Goal: Information Seeking & Learning: Learn about a topic

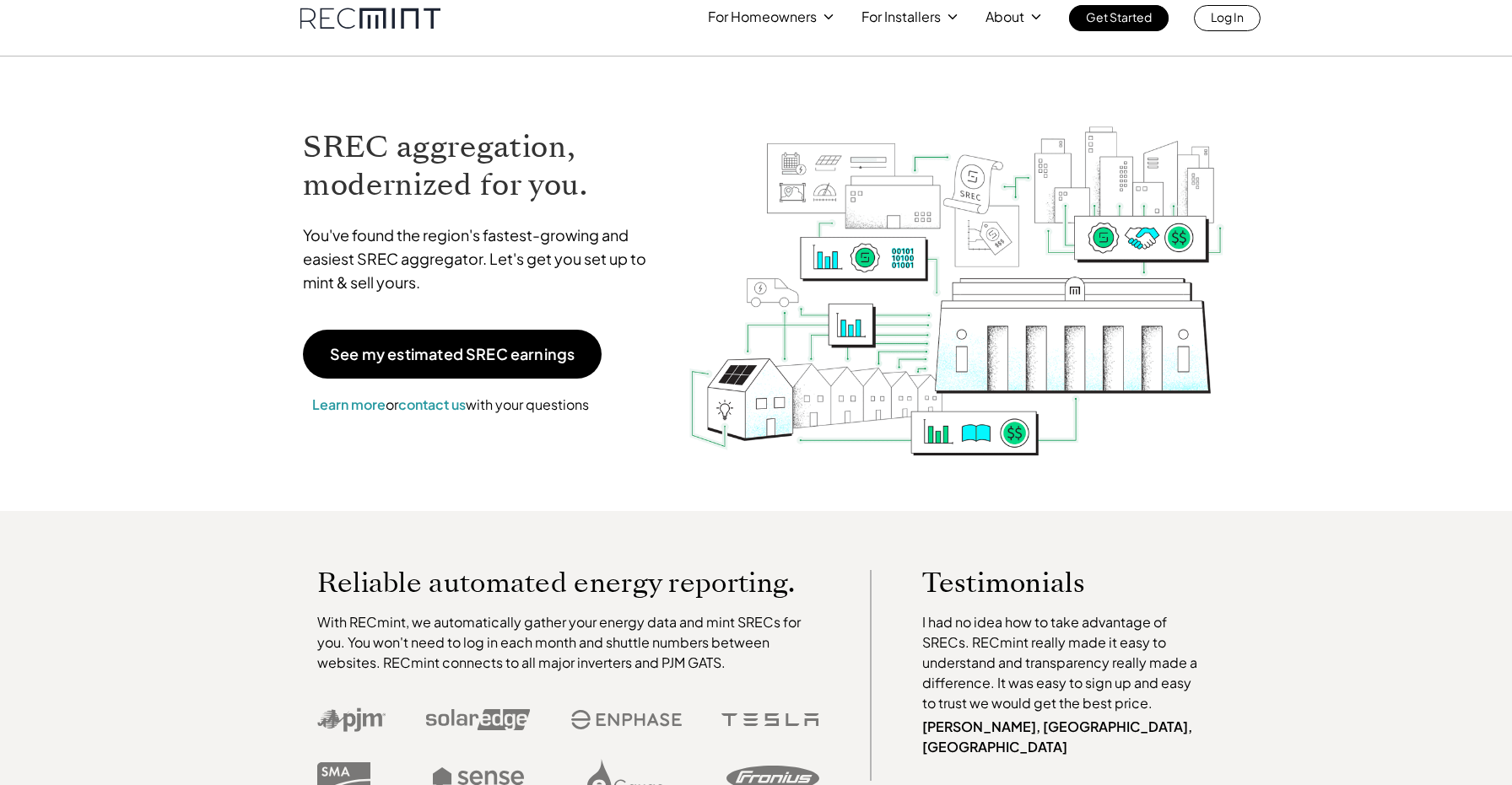
scroll to position [22, 0]
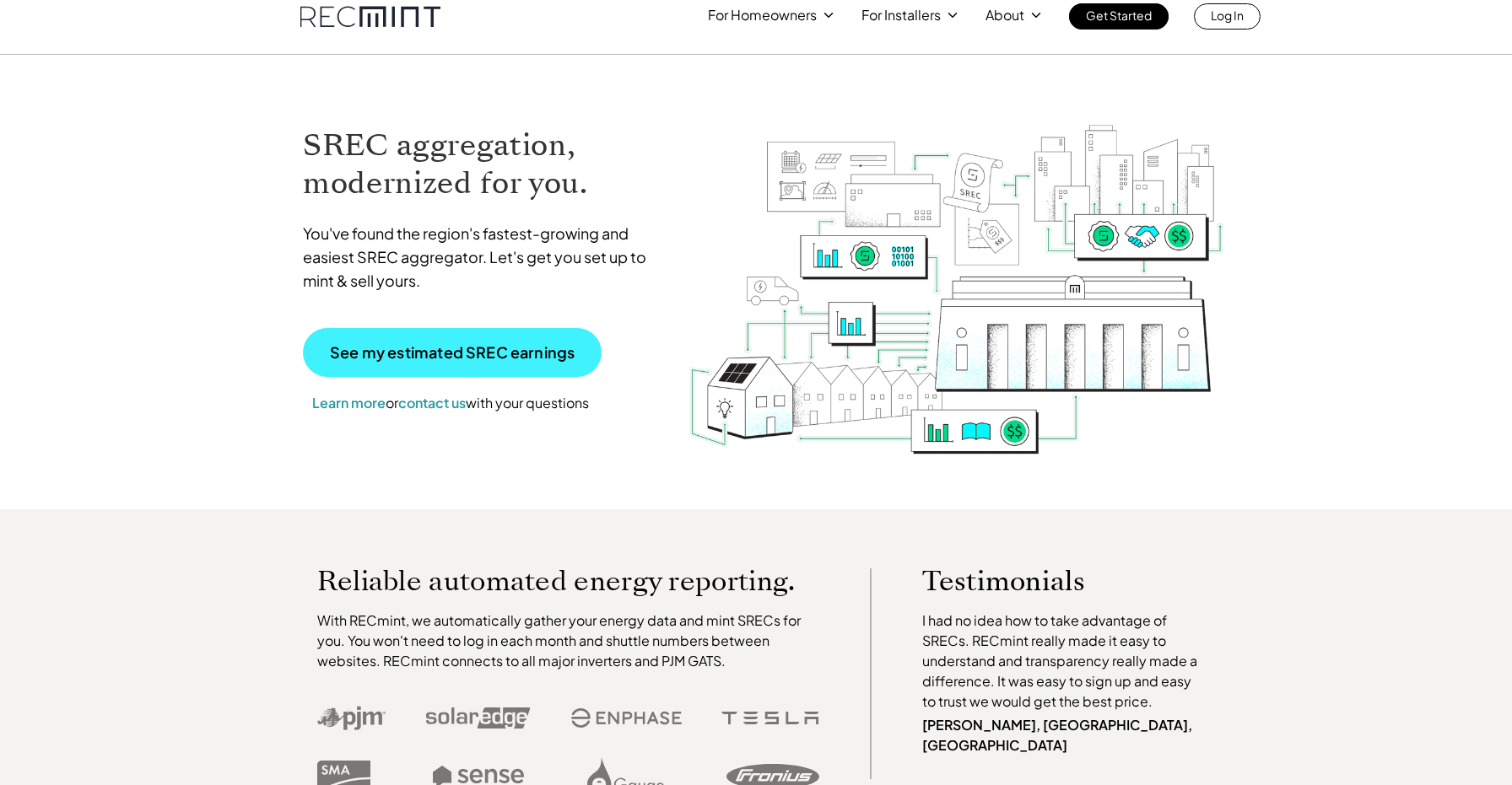
click at [395, 354] on p "See my estimated SREC earnings" at bounding box center [452, 352] width 244 height 15
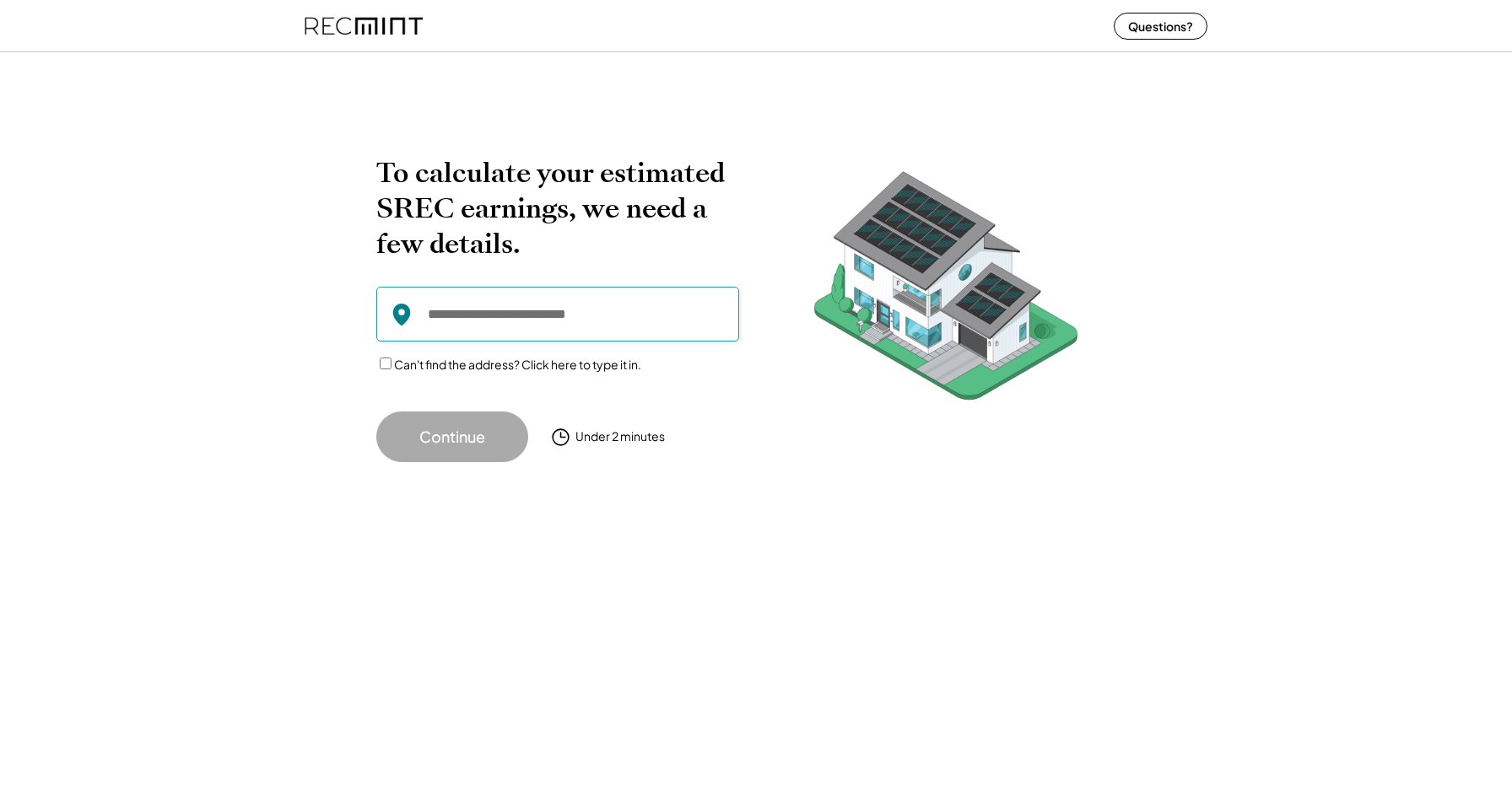
click at [496, 315] on input "input" at bounding box center [557, 314] width 363 height 55
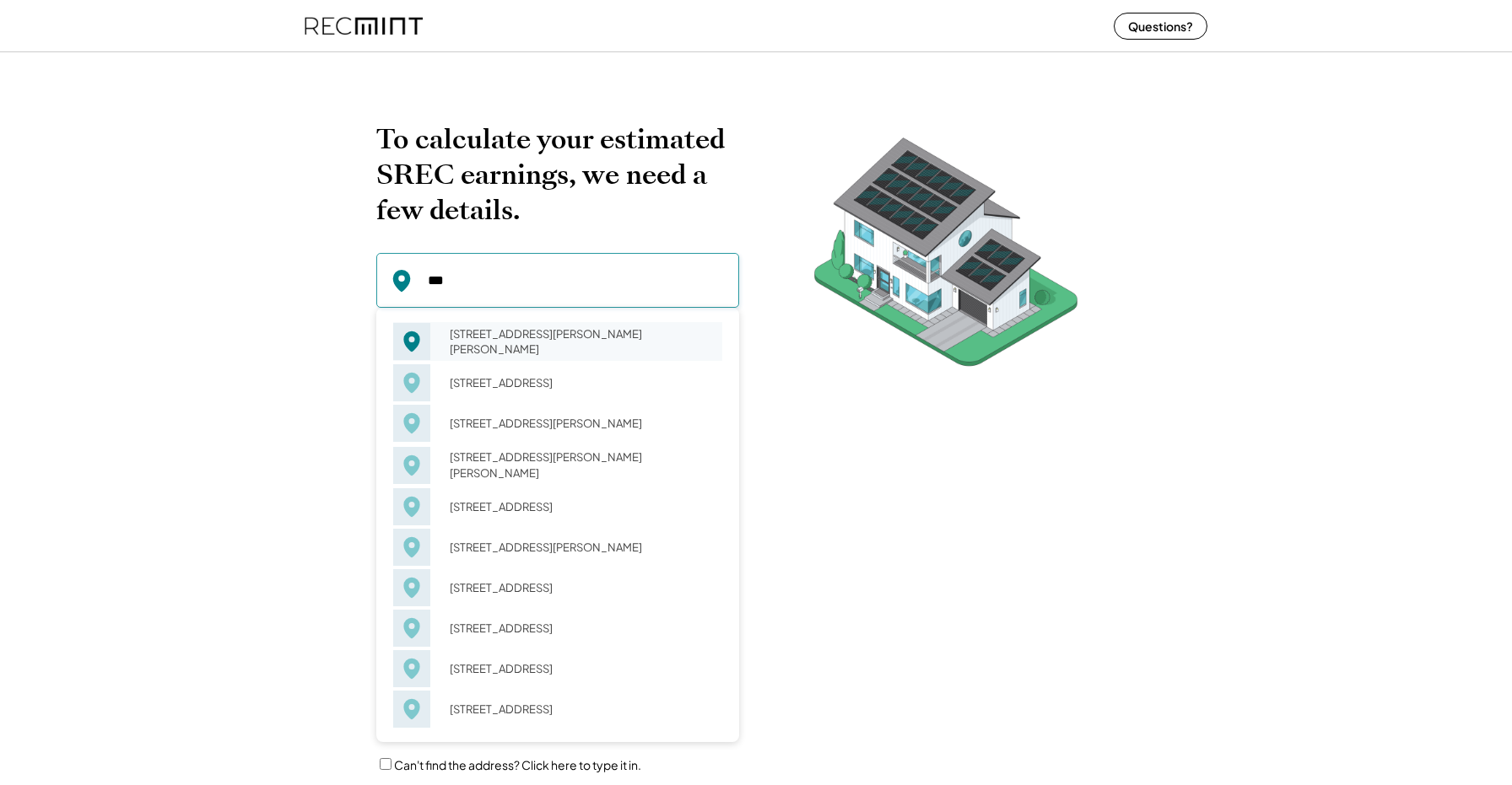
click at [507, 337] on div "356 Harper Dr Orange, VA 22960" at bounding box center [580, 342] width 284 height 39
type input "**********"
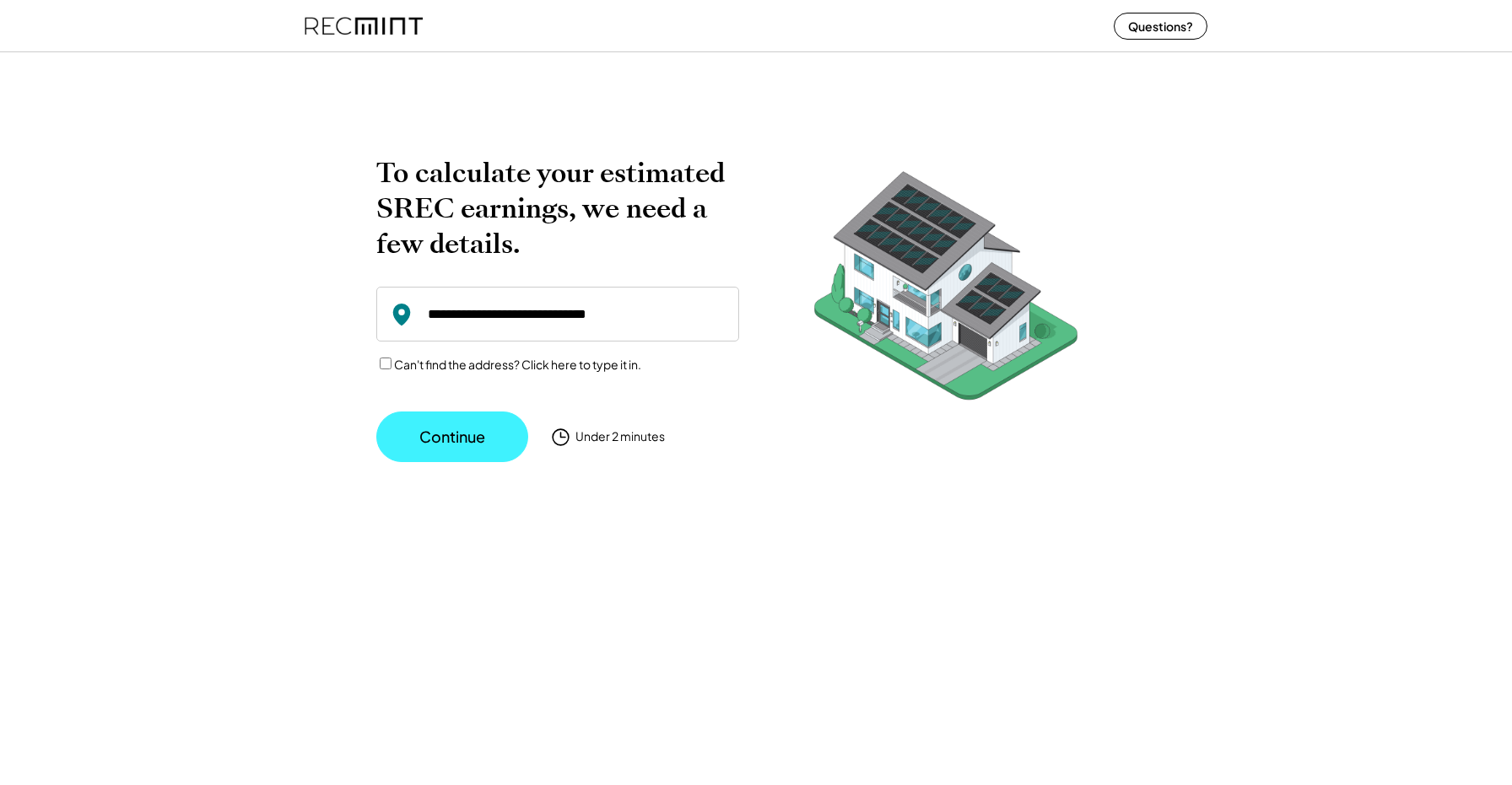
click at [423, 435] on button "Continue" at bounding box center [451, 436] width 152 height 50
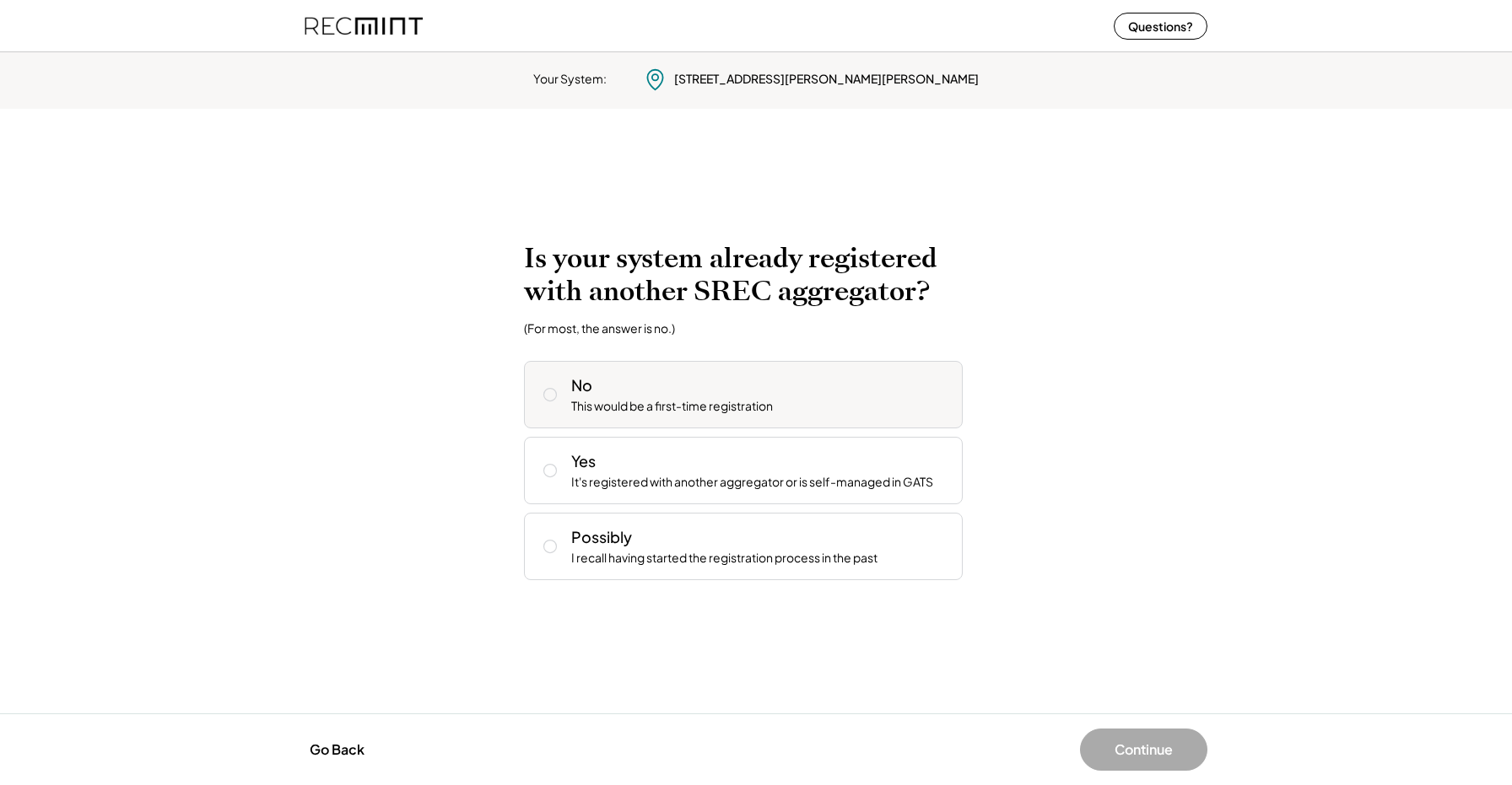
click at [553, 391] on icon at bounding box center [550, 394] width 17 height 17
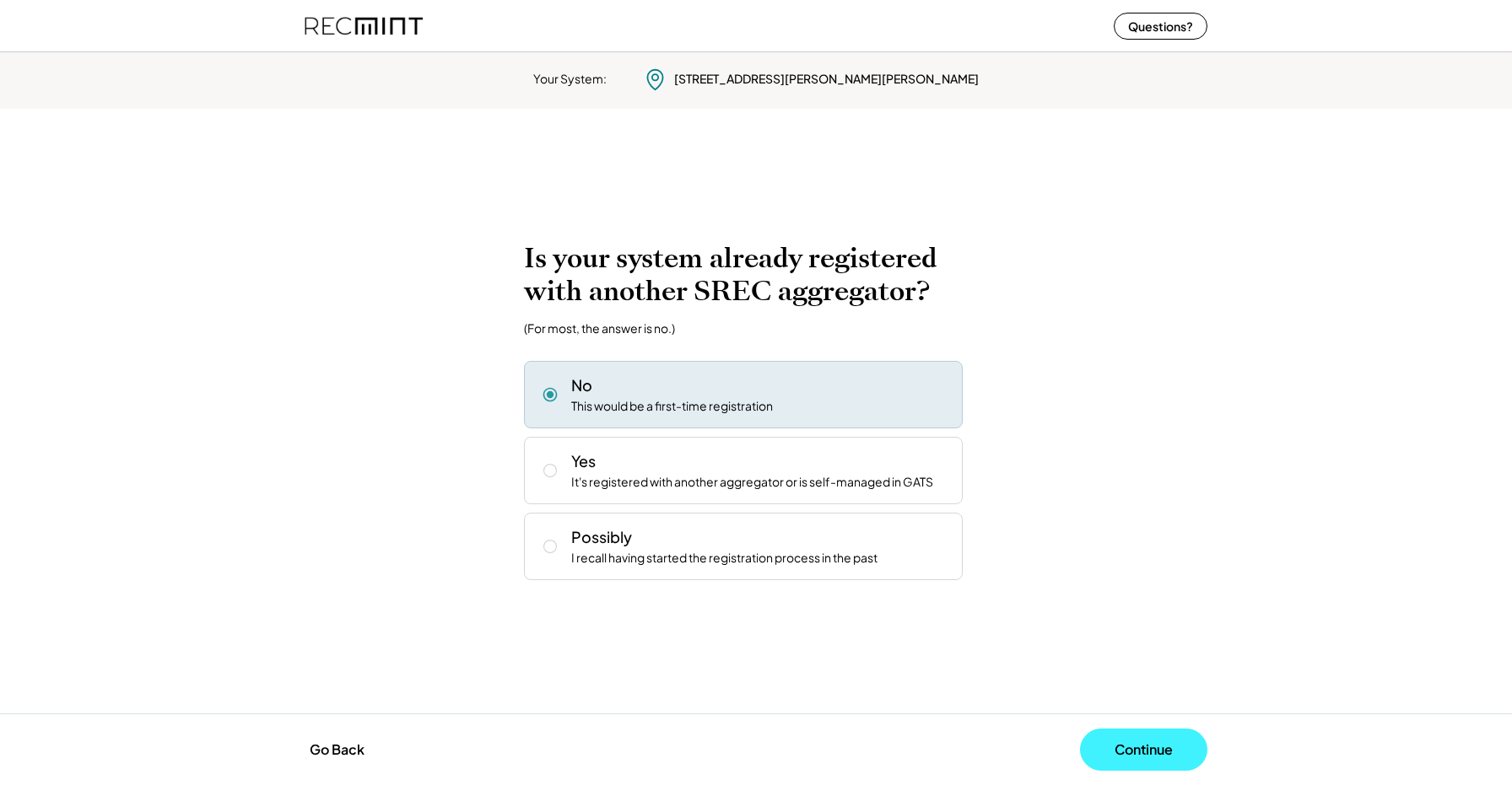
click at [1123, 737] on button "Continue" at bounding box center [1144, 750] width 128 height 42
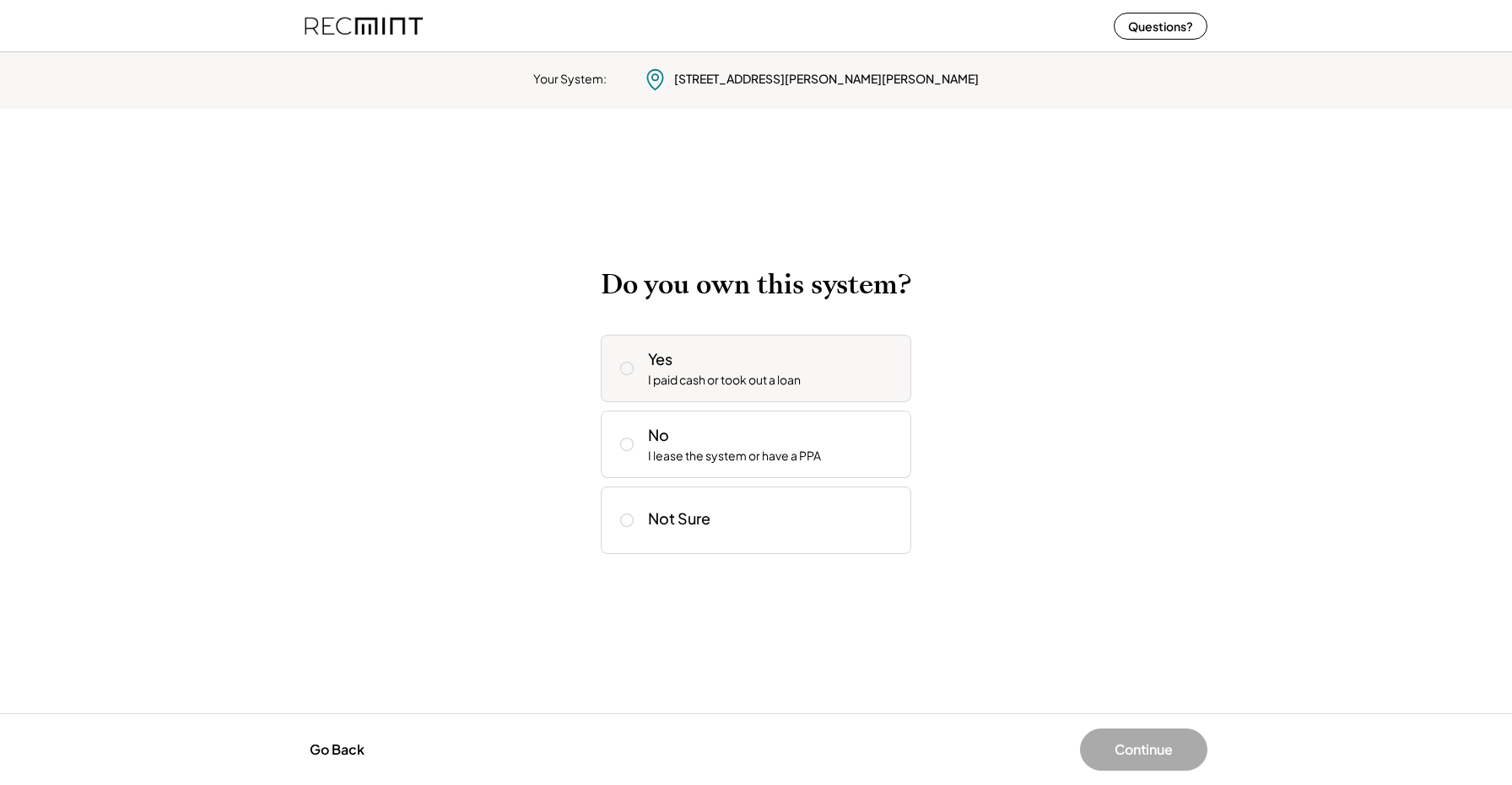
click at [628, 368] on icon at bounding box center [627, 368] width 17 height 17
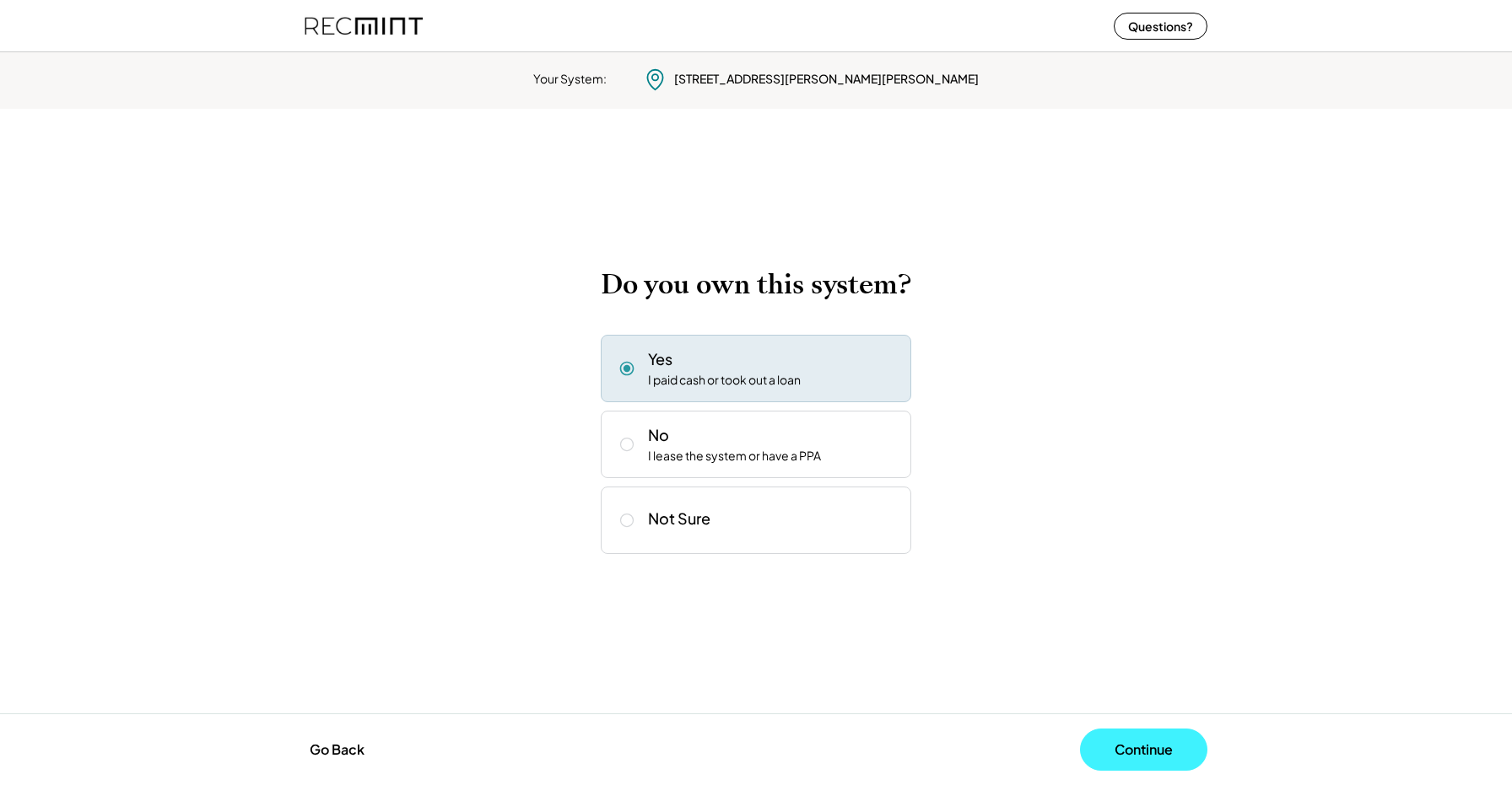
click at [1129, 745] on button "Continue" at bounding box center [1144, 750] width 128 height 42
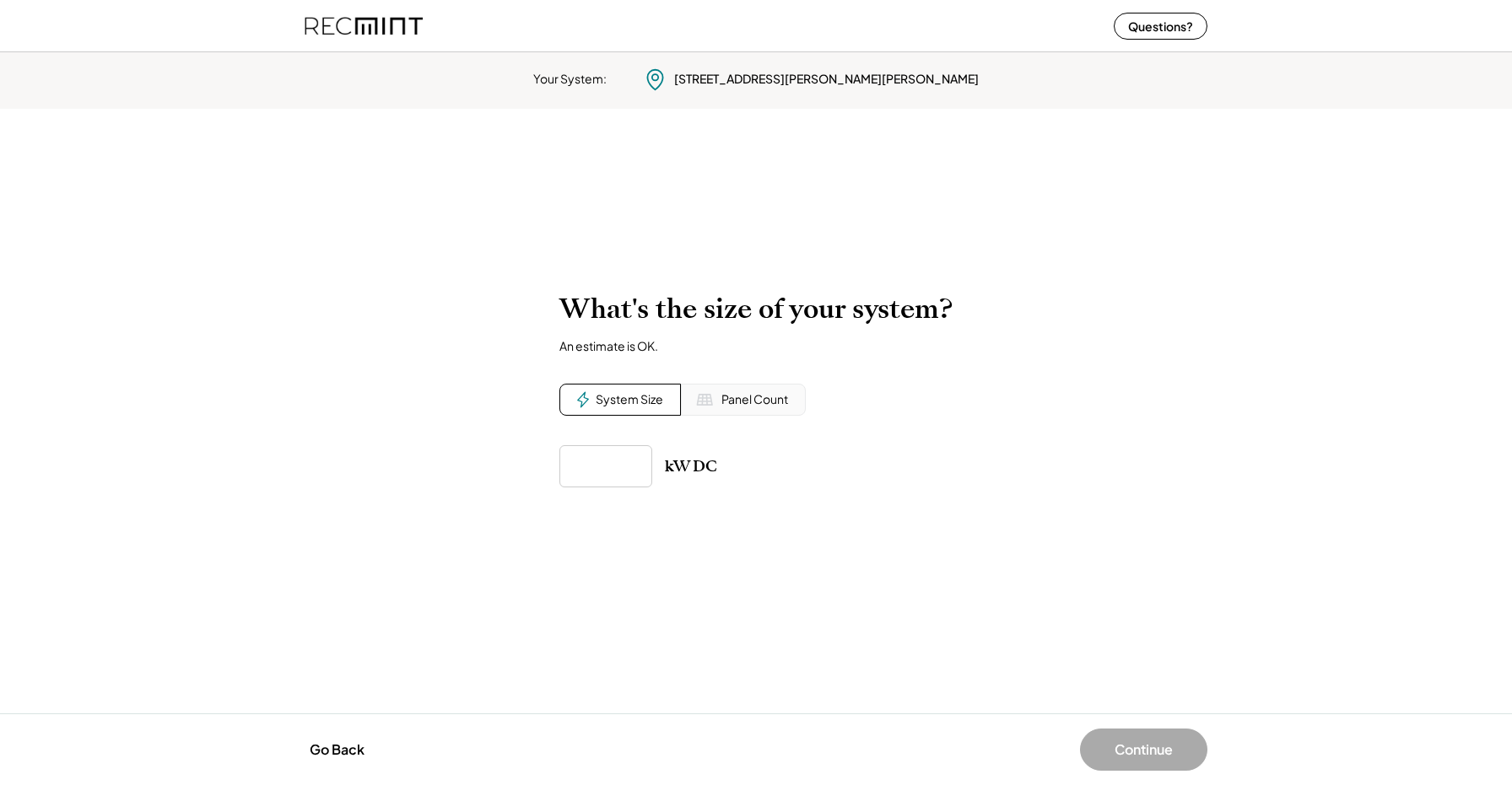
click at [757, 405] on div "Panel Count" at bounding box center [755, 400] width 66 height 17
click at [624, 465] on input "input" at bounding box center [606, 466] width 93 height 42
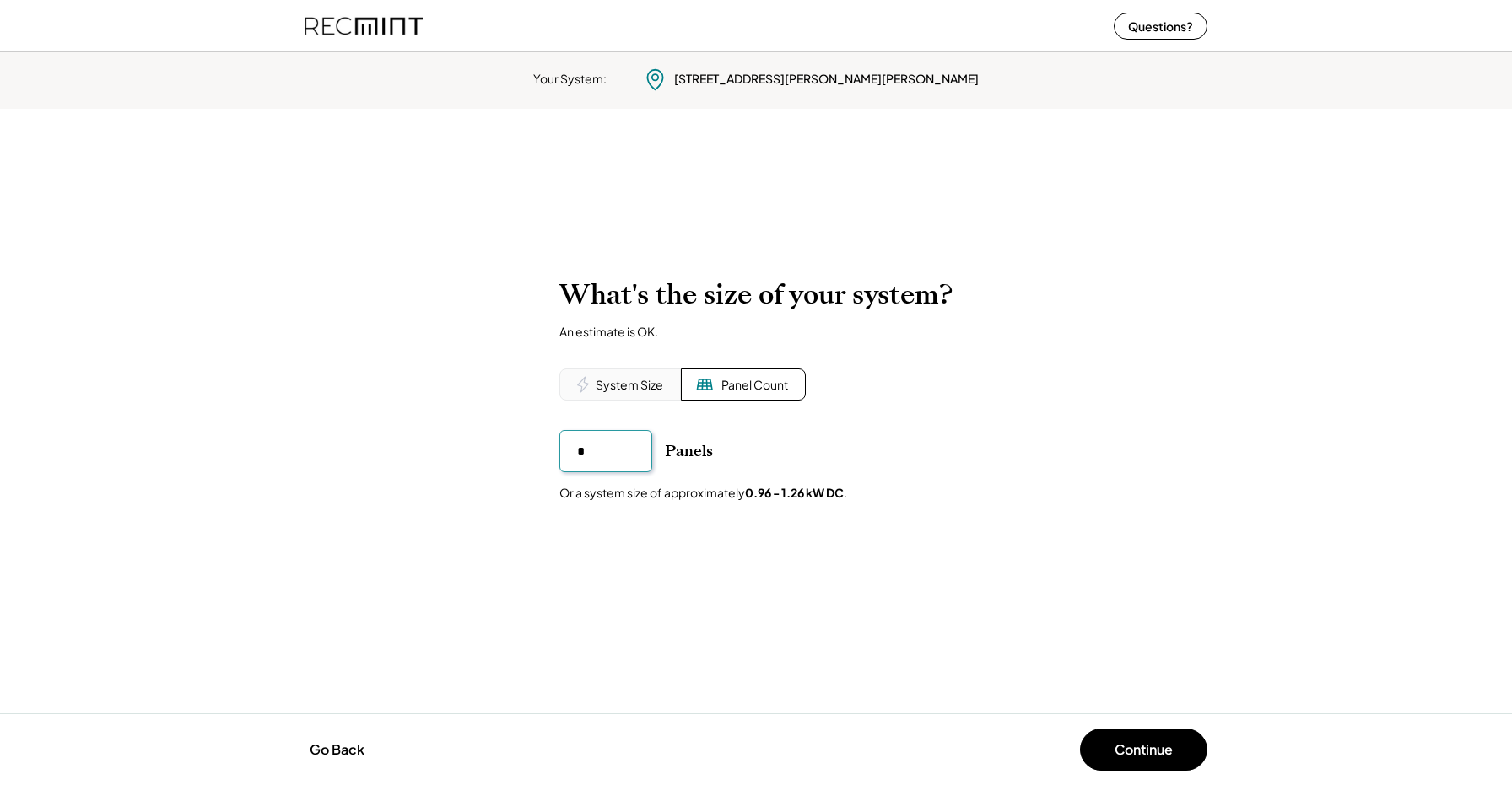
type input "**"
click at [1138, 760] on button "Continue" at bounding box center [1144, 750] width 128 height 42
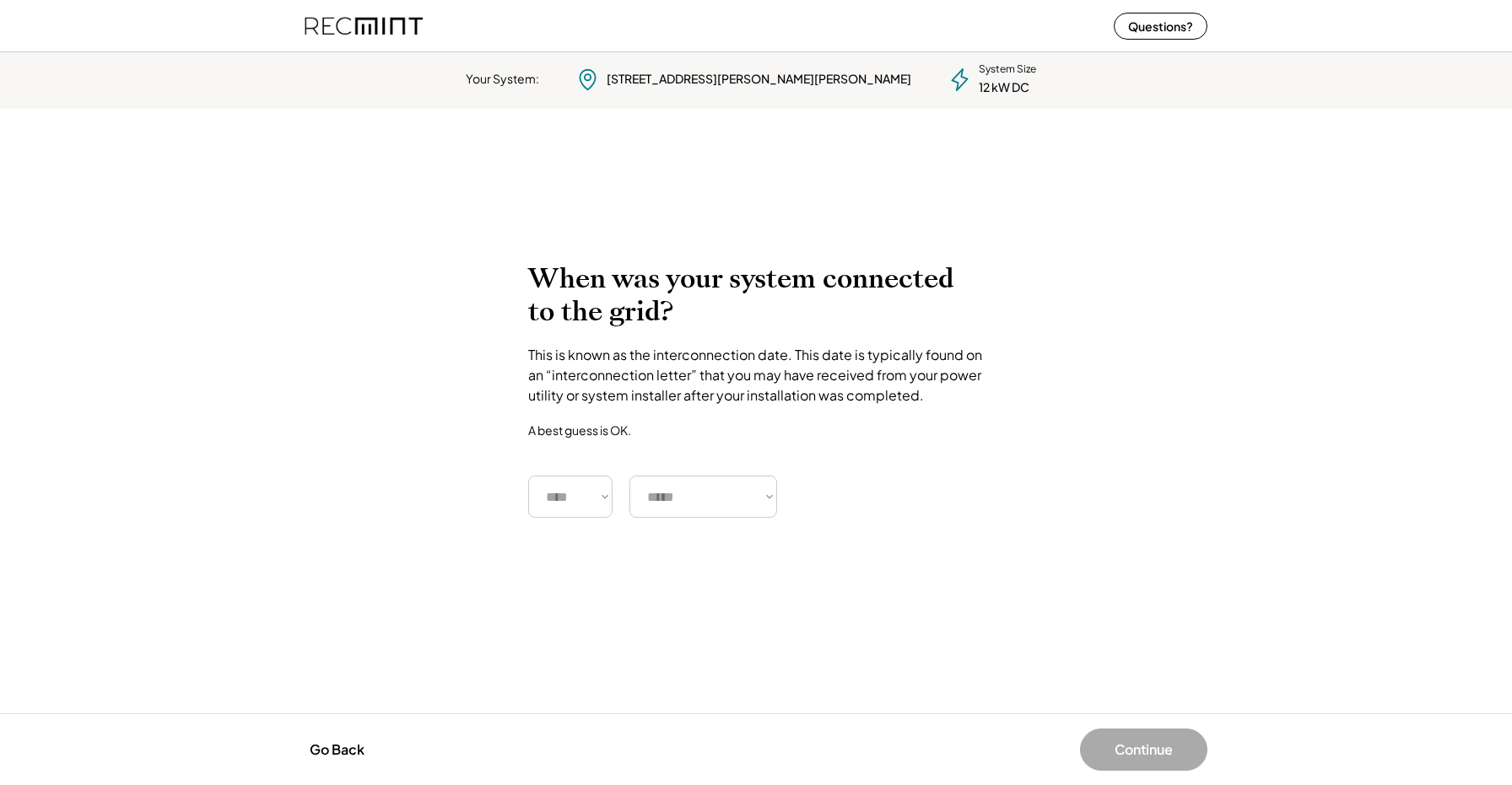
click at [528, 475] on select "**** **** **** **** **** **** **** **** **** **** **** **** **** **** ****" at bounding box center [570, 496] width 84 height 42
select select "****"
click option "****" at bounding box center [0, 0] width 0 height 0
click at [630, 475] on select "***** ******* ******** ***** ***** *** **** **** ****** ********* ******* *****…" at bounding box center [703, 496] width 147 height 42
click option "********" at bounding box center [0, 0] width 0 height 0
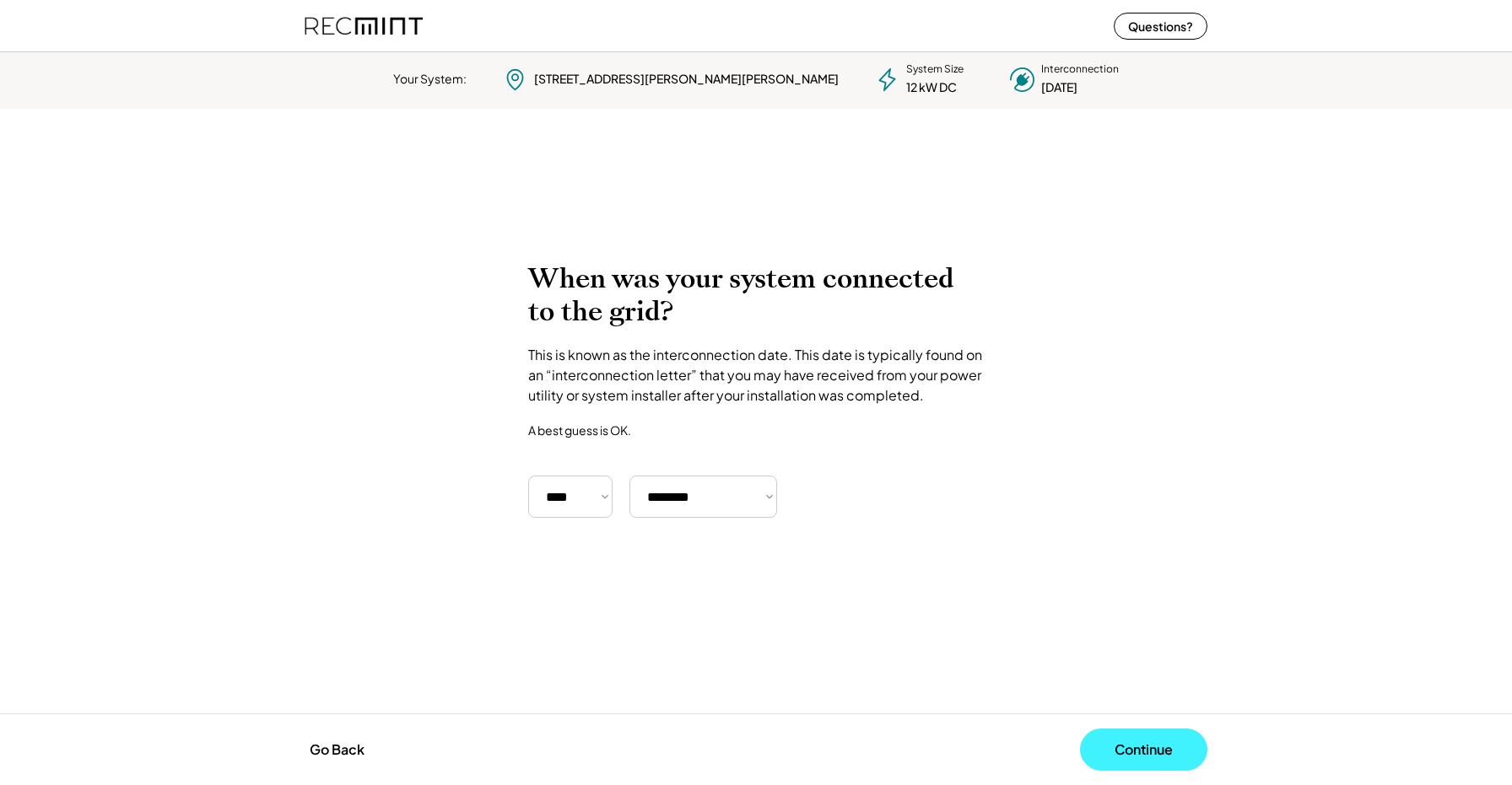
click at [1132, 753] on button "Continue" at bounding box center [1144, 750] width 128 height 42
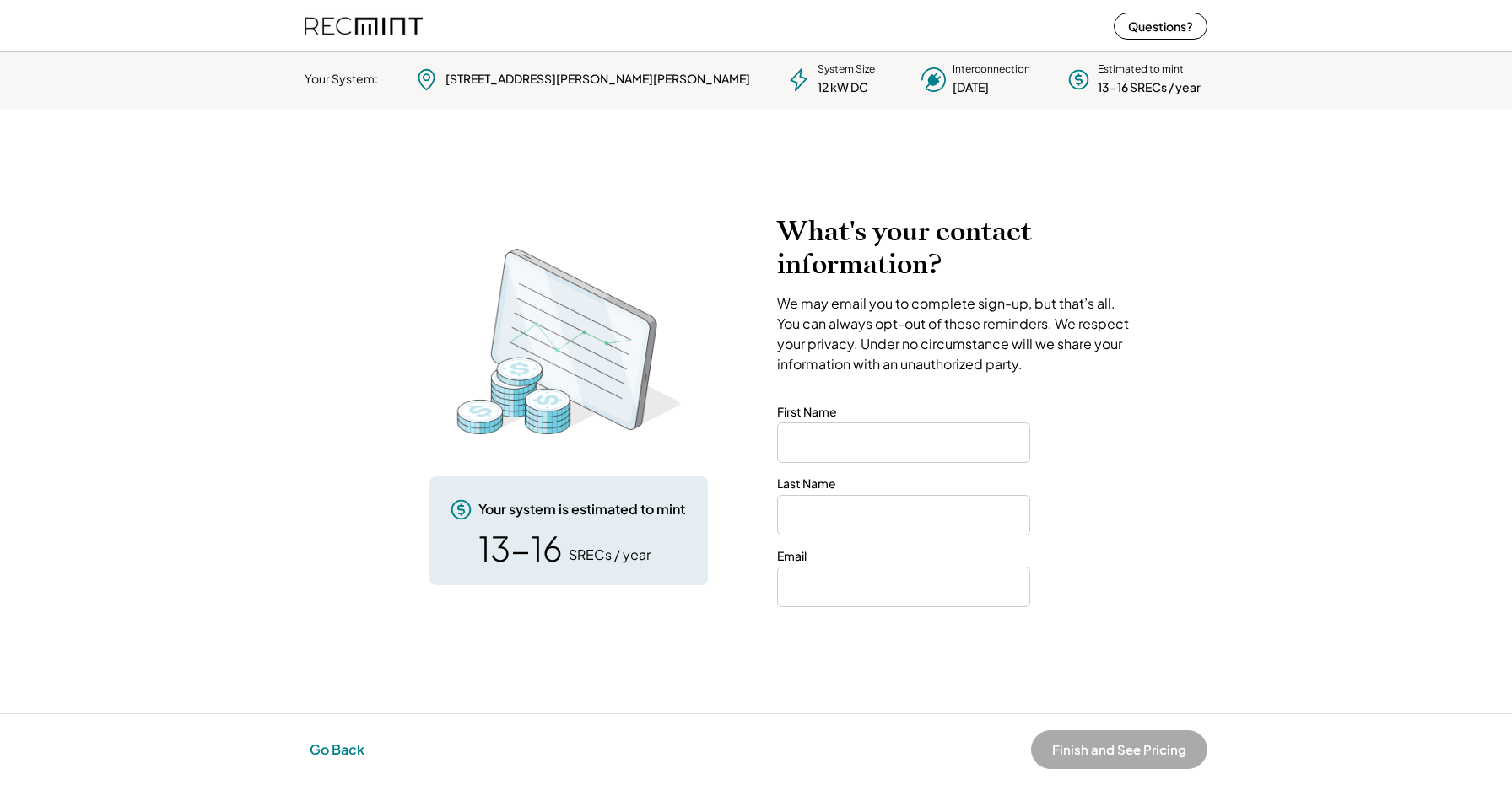
click at [354, 743] on button "Go Back" at bounding box center [338, 750] width 65 height 37
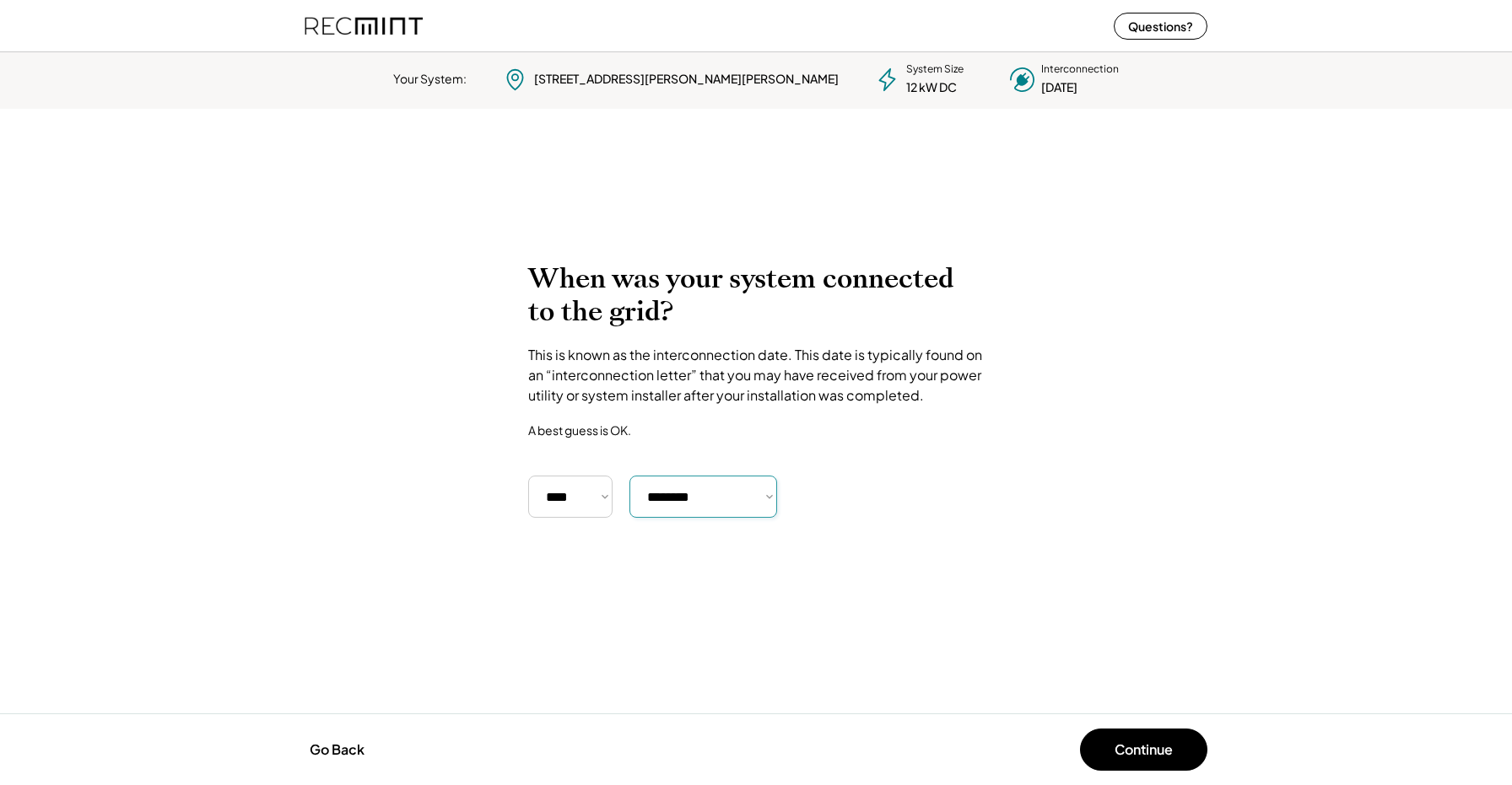
select select "**********"
click option "********" at bounding box center [0, 0] width 0 height 0
click at [1139, 753] on button "Continue" at bounding box center [1144, 750] width 128 height 42
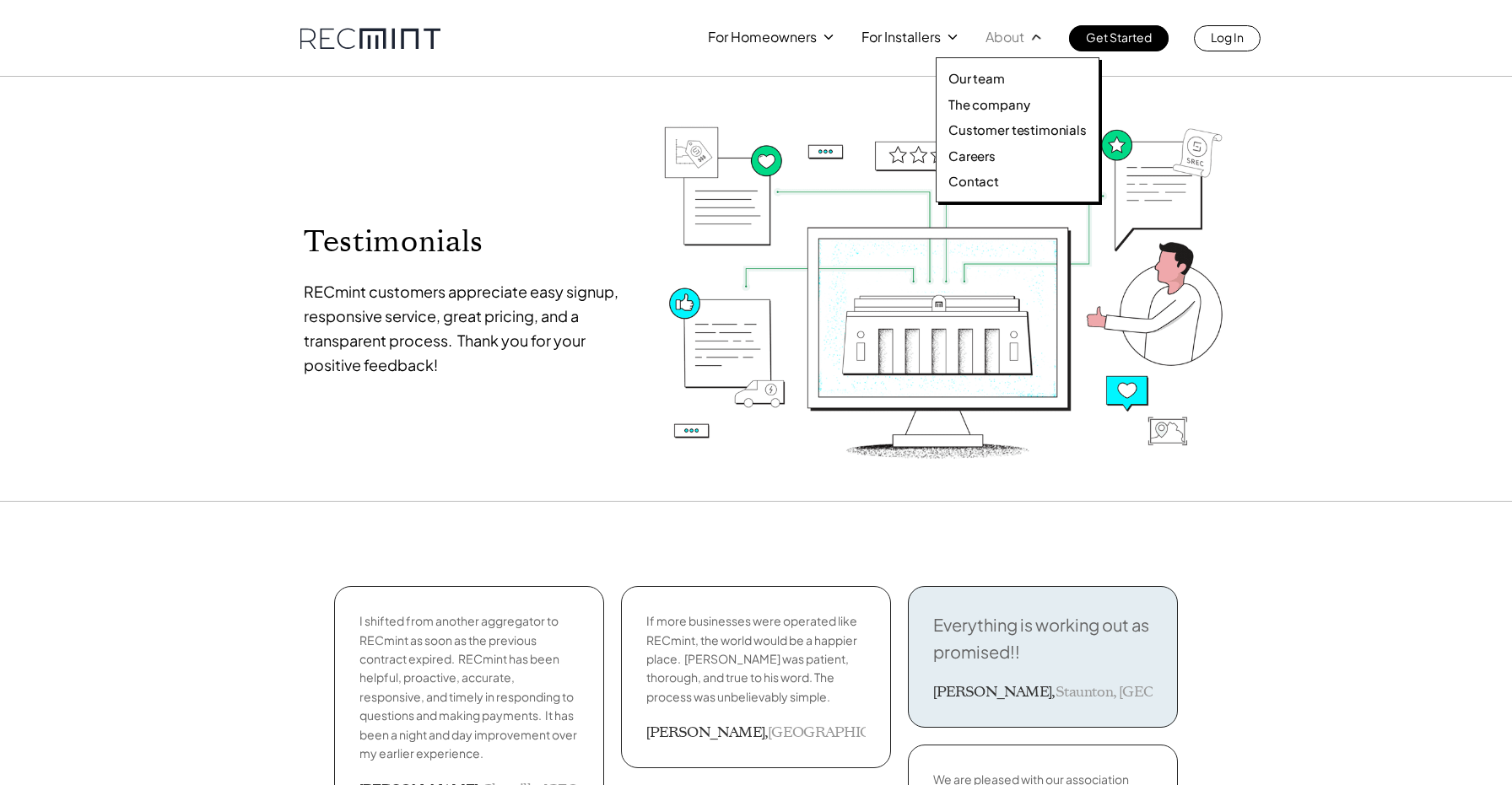
click at [1020, 34] on p "About" at bounding box center [1006, 36] width 39 height 23
click at [972, 87] on div "Our team The company Customer testimonials Careers Contact" at bounding box center [1018, 131] width 164 height 145
click at [969, 75] on p "Our team" at bounding box center [977, 78] width 57 height 17
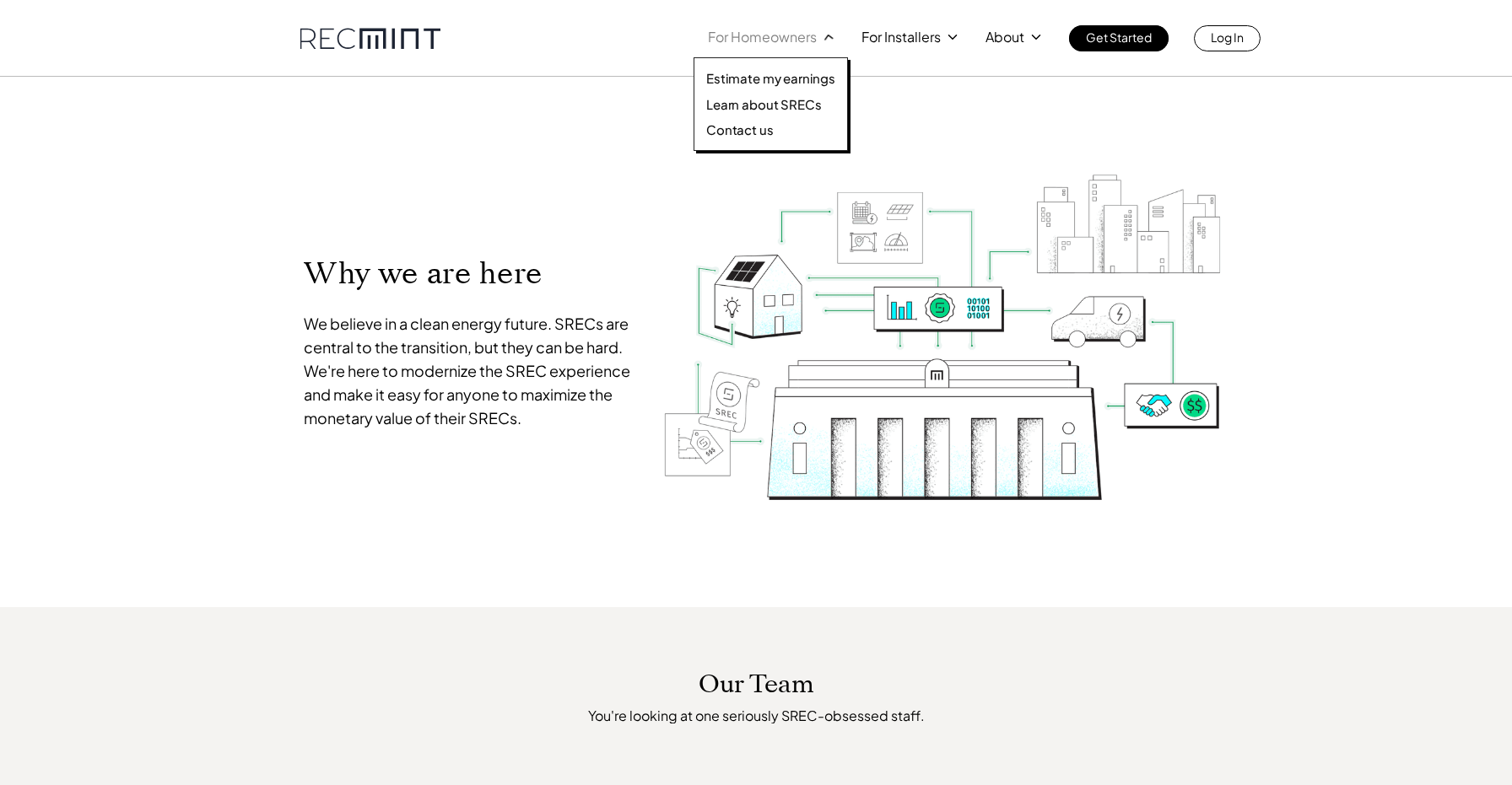
click at [764, 40] on p "For Homeowners" at bounding box center [762, 36] width 109 height 23
click at [765, 111] on p "Learn about SRECs" at bounding box center [763, 104] width 115 height 17
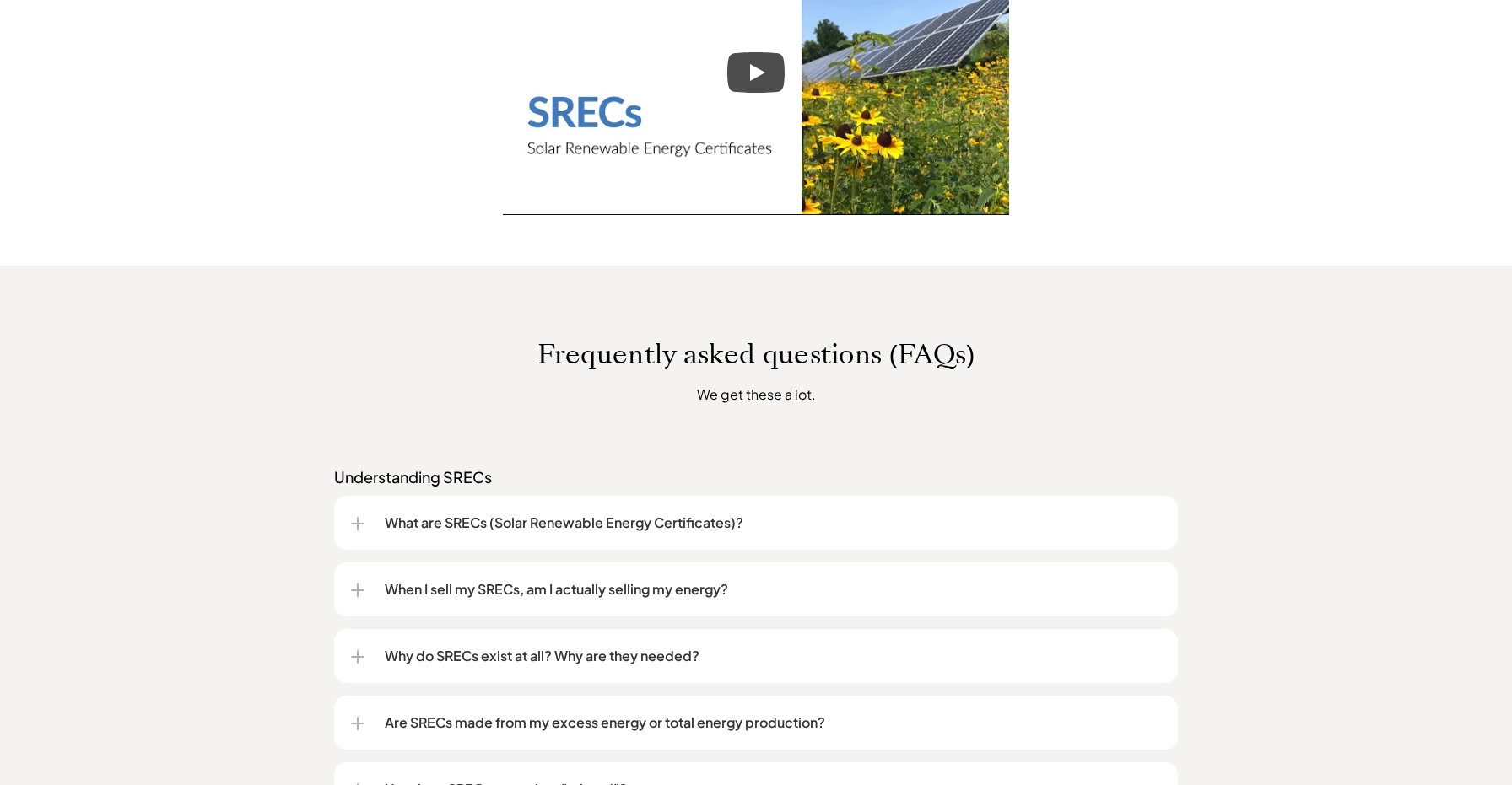
scroll to position [1105, 0]
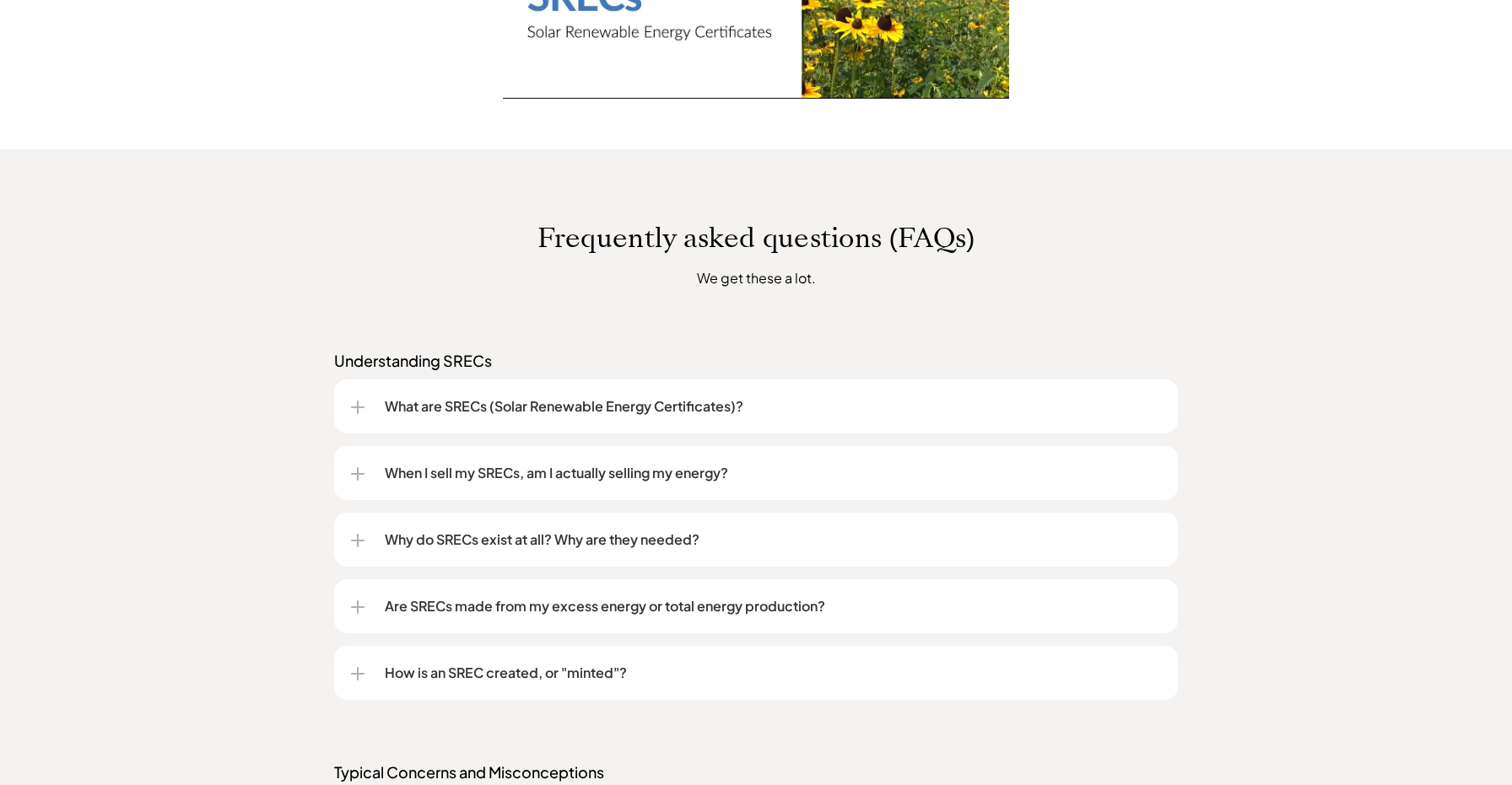
click at [359, 478] on div at bounding box center [357, 474] width 13 height 13
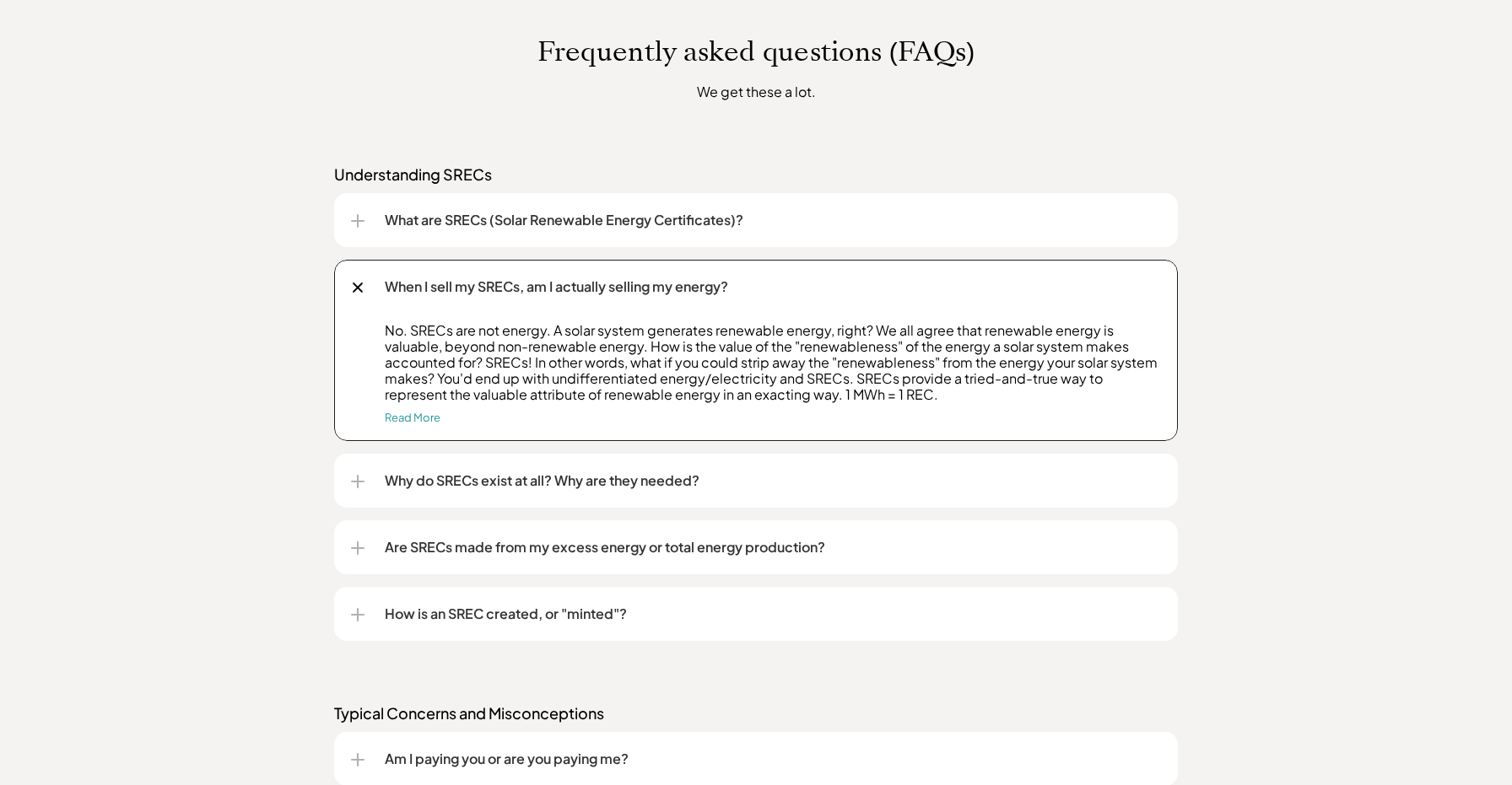
scroll to position [1312, 0]
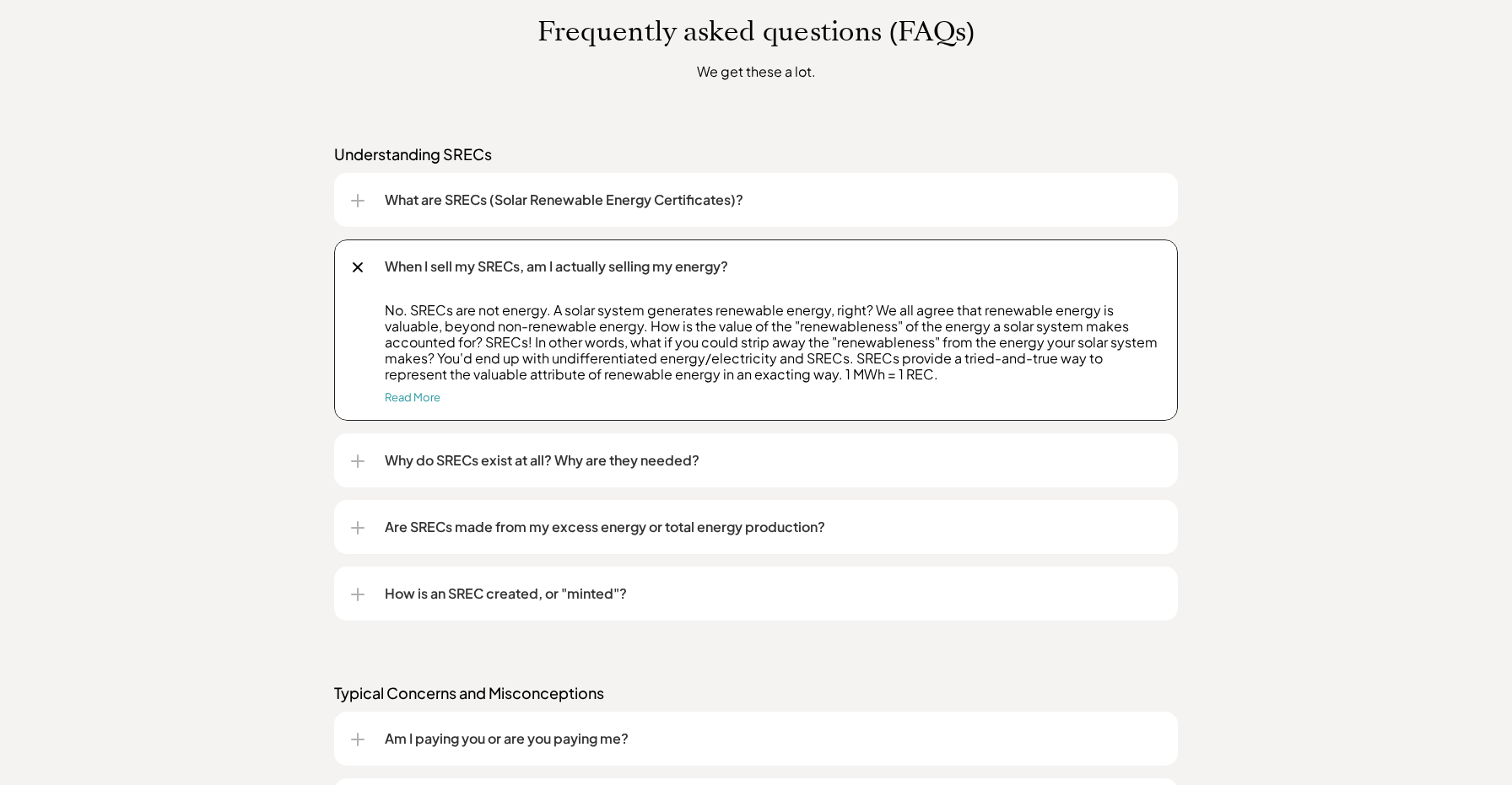
click at [358, 464] on div at bounding box center [358, 461] width 2 height 13
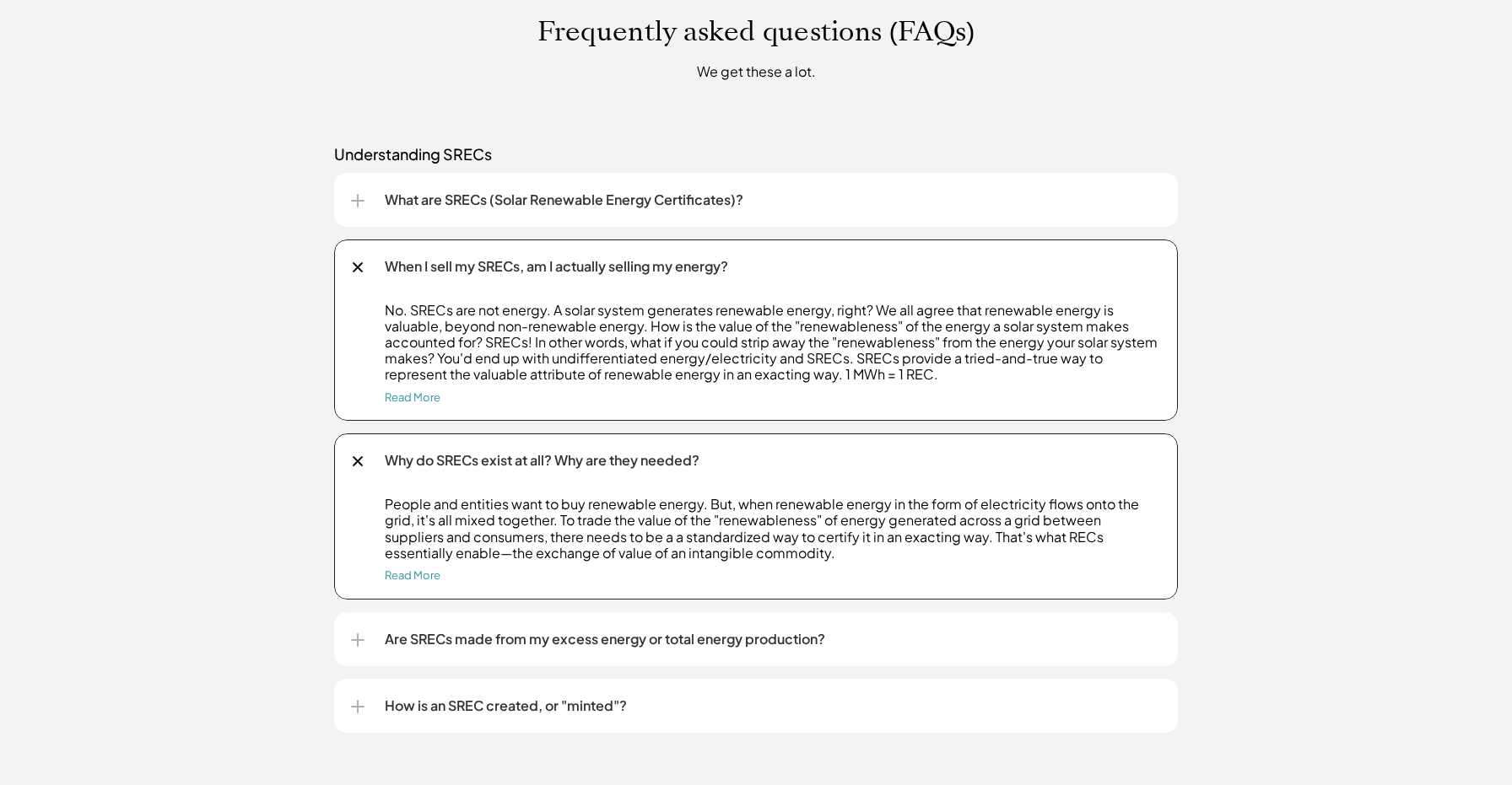
click at [363, 637] on div at bounding box center [357, 640] width 13 height 13
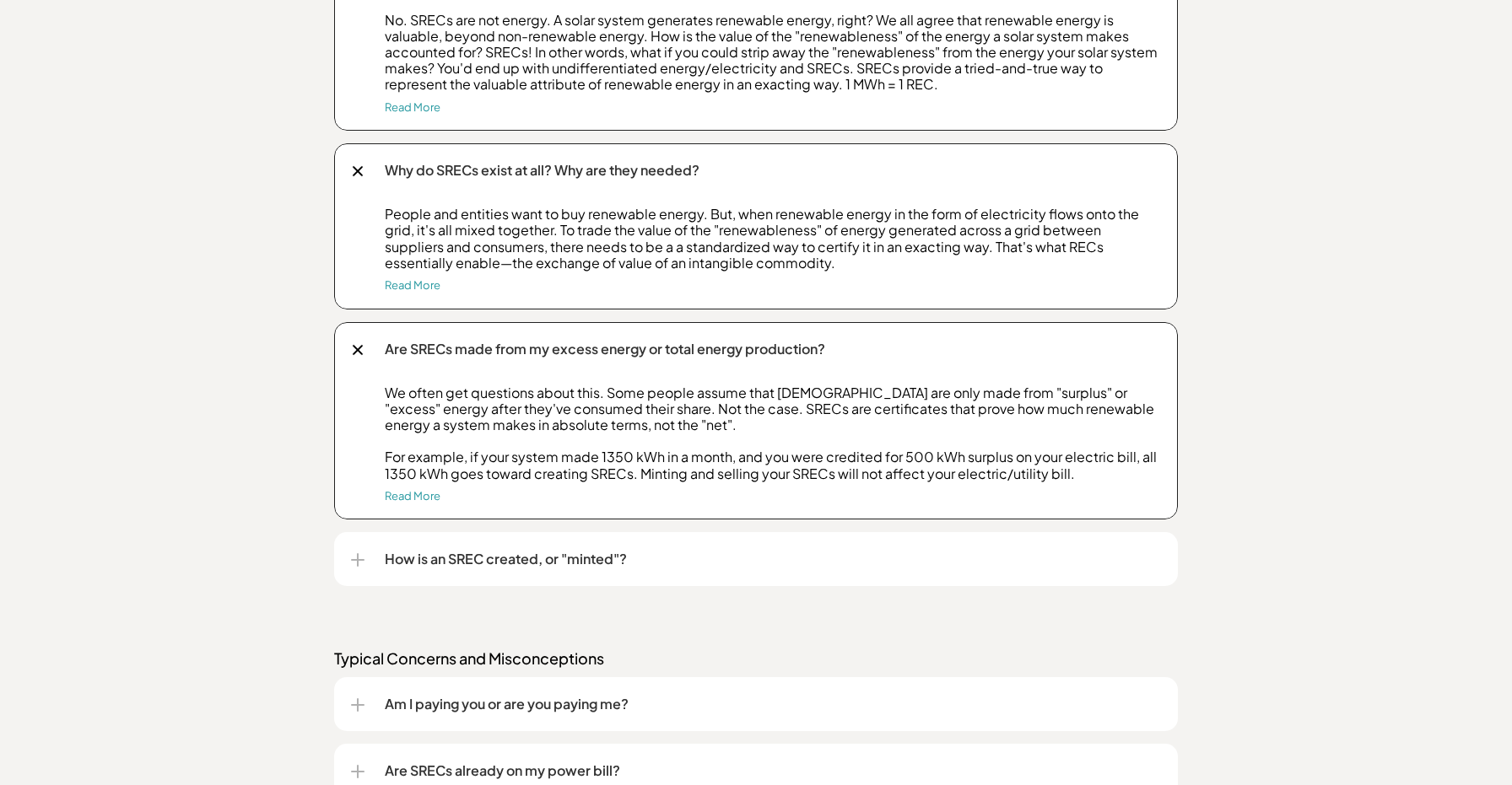
scroll to position [1603, 0]
click at [354, 556] on div at bounding box center [357, 559] width 13 height 13
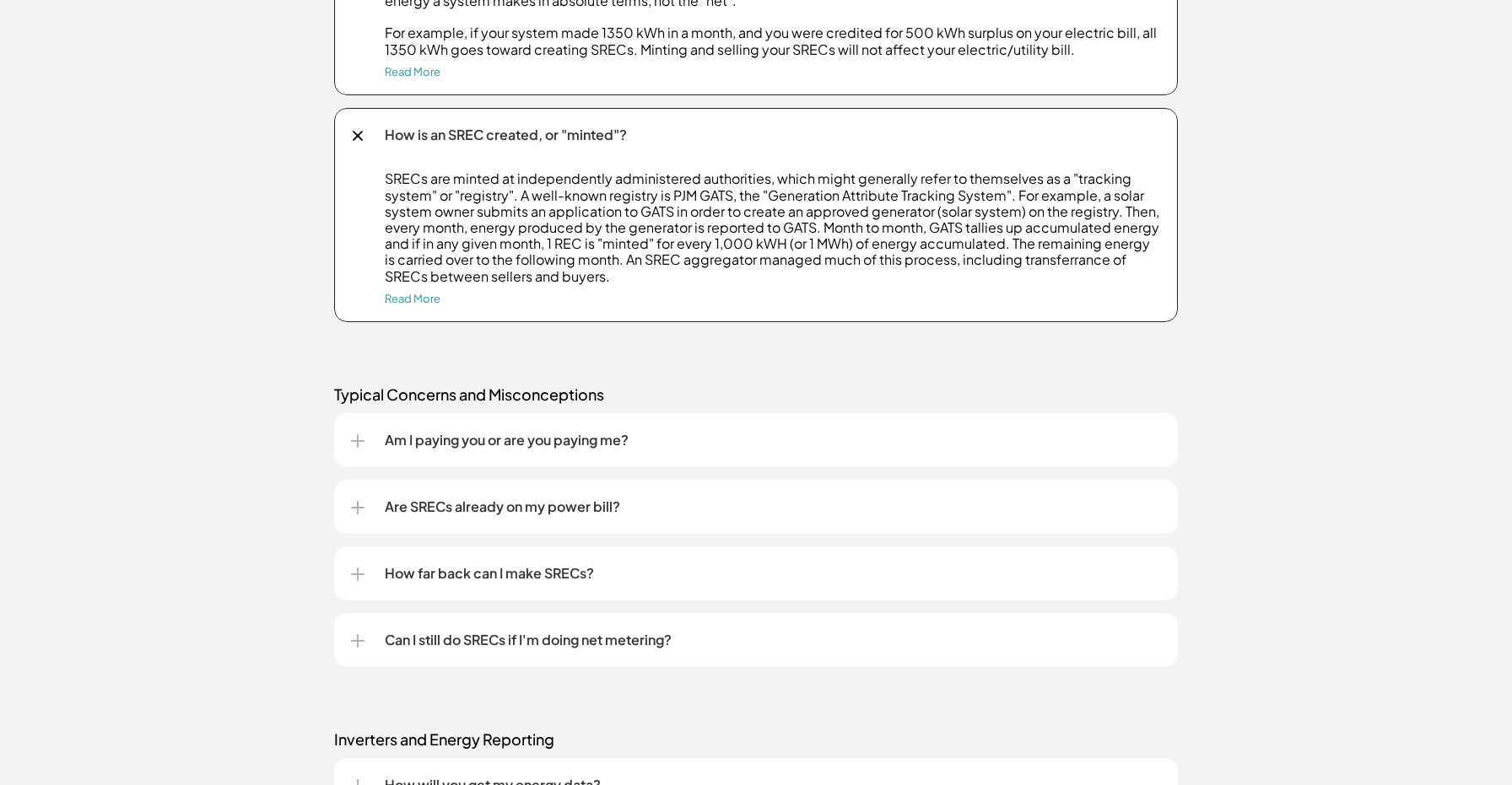
scroll to position [2027, 0]
click at [357, 438] on div at bounding box center [357, 440] width 13 height 13
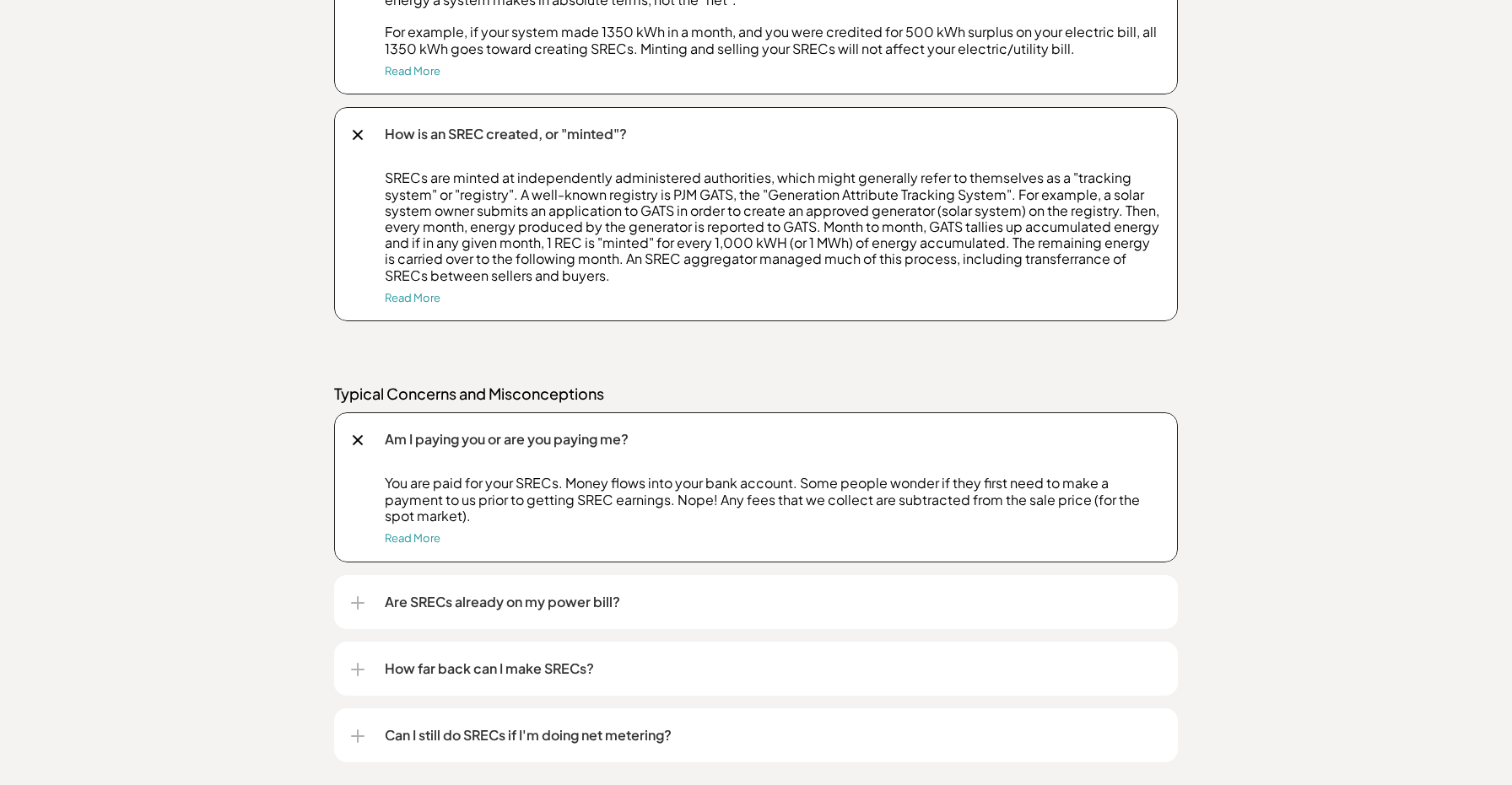
click at [357, 604] on div at bounding box center [357, 603] width 13 height 2
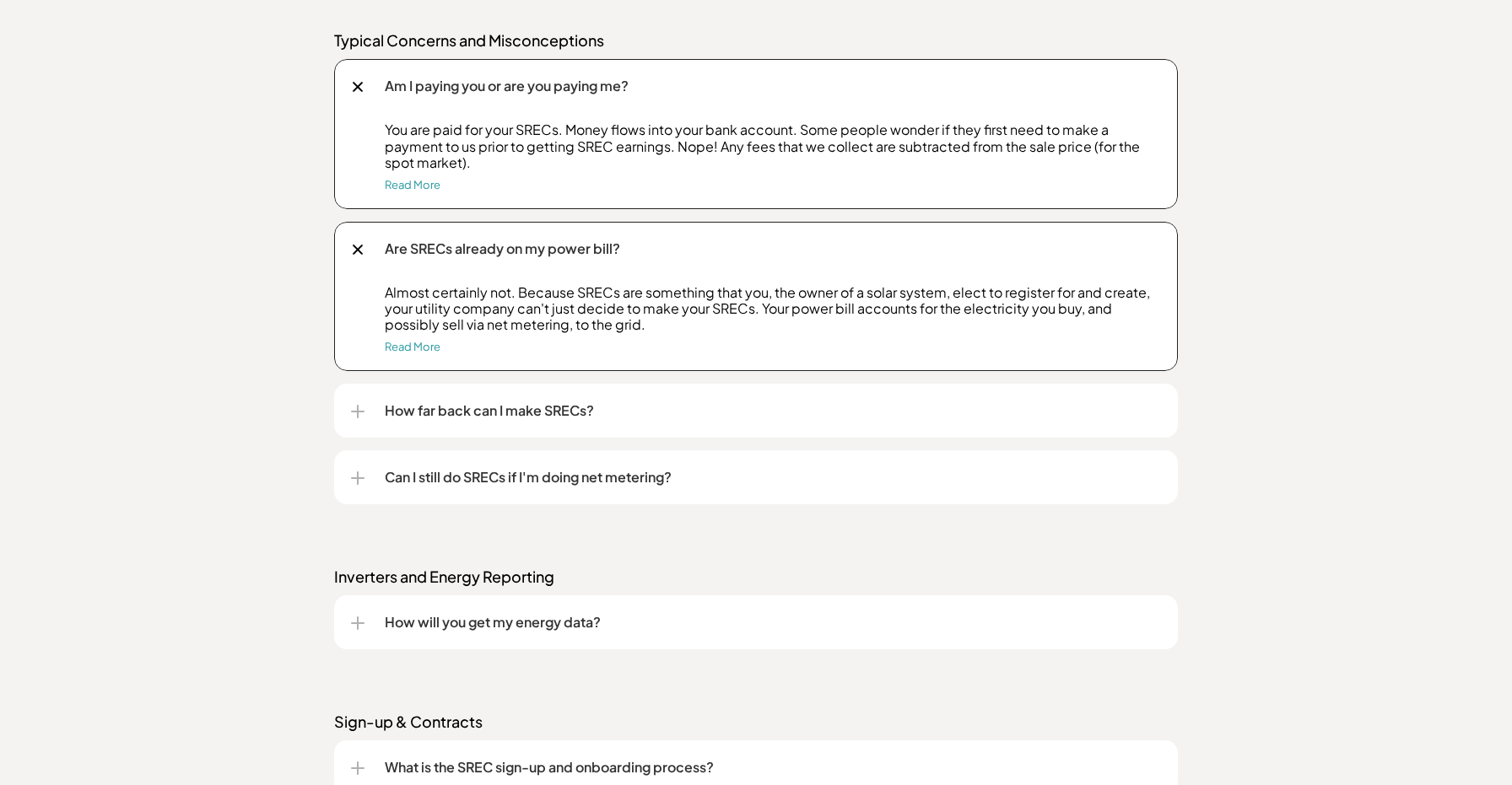
scroll to position [2391, 0]
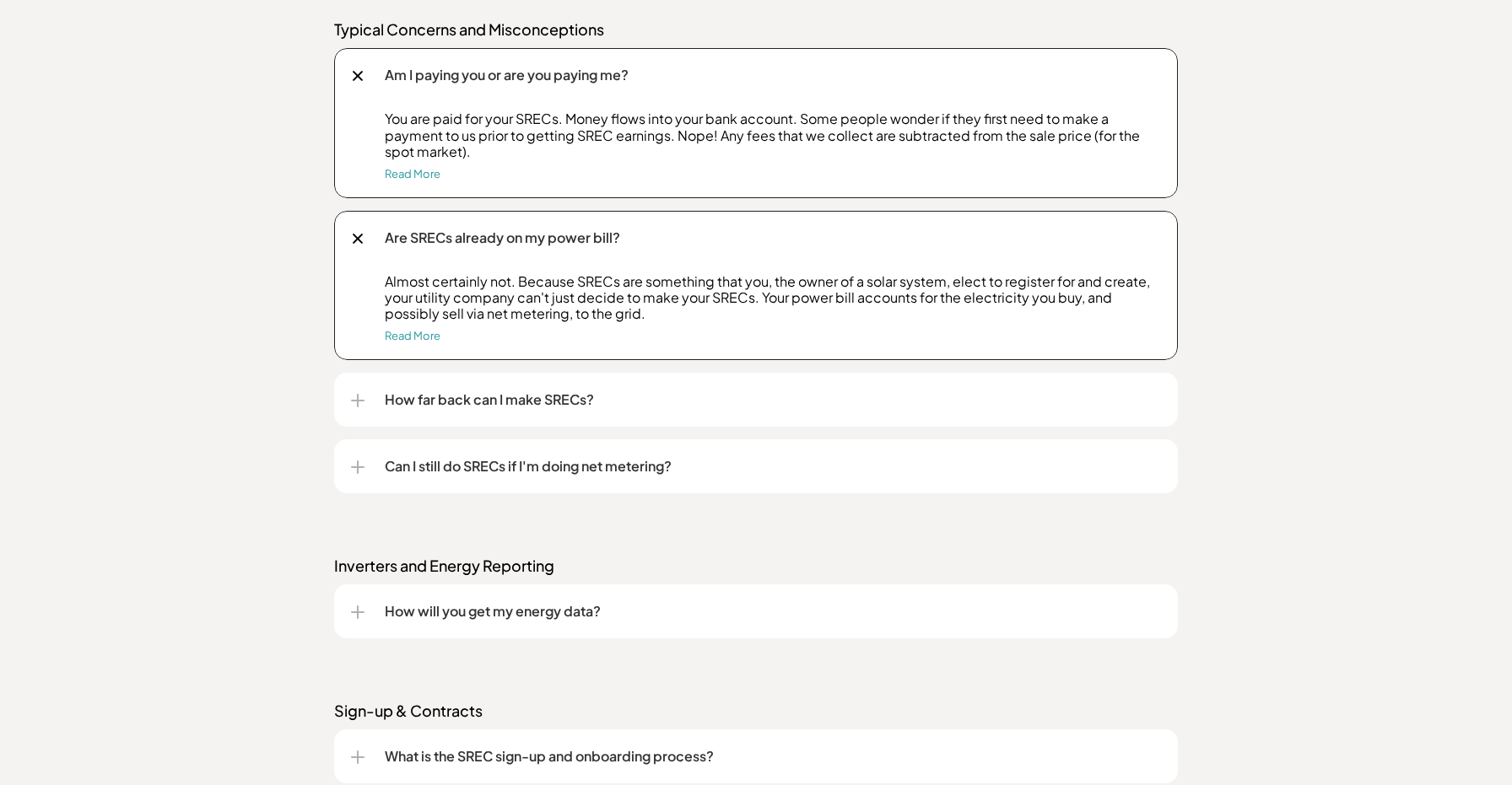
click at [366, 398] on div "How far back can I make SRECs?" at bounding box center [756, 400] width 811 height 54
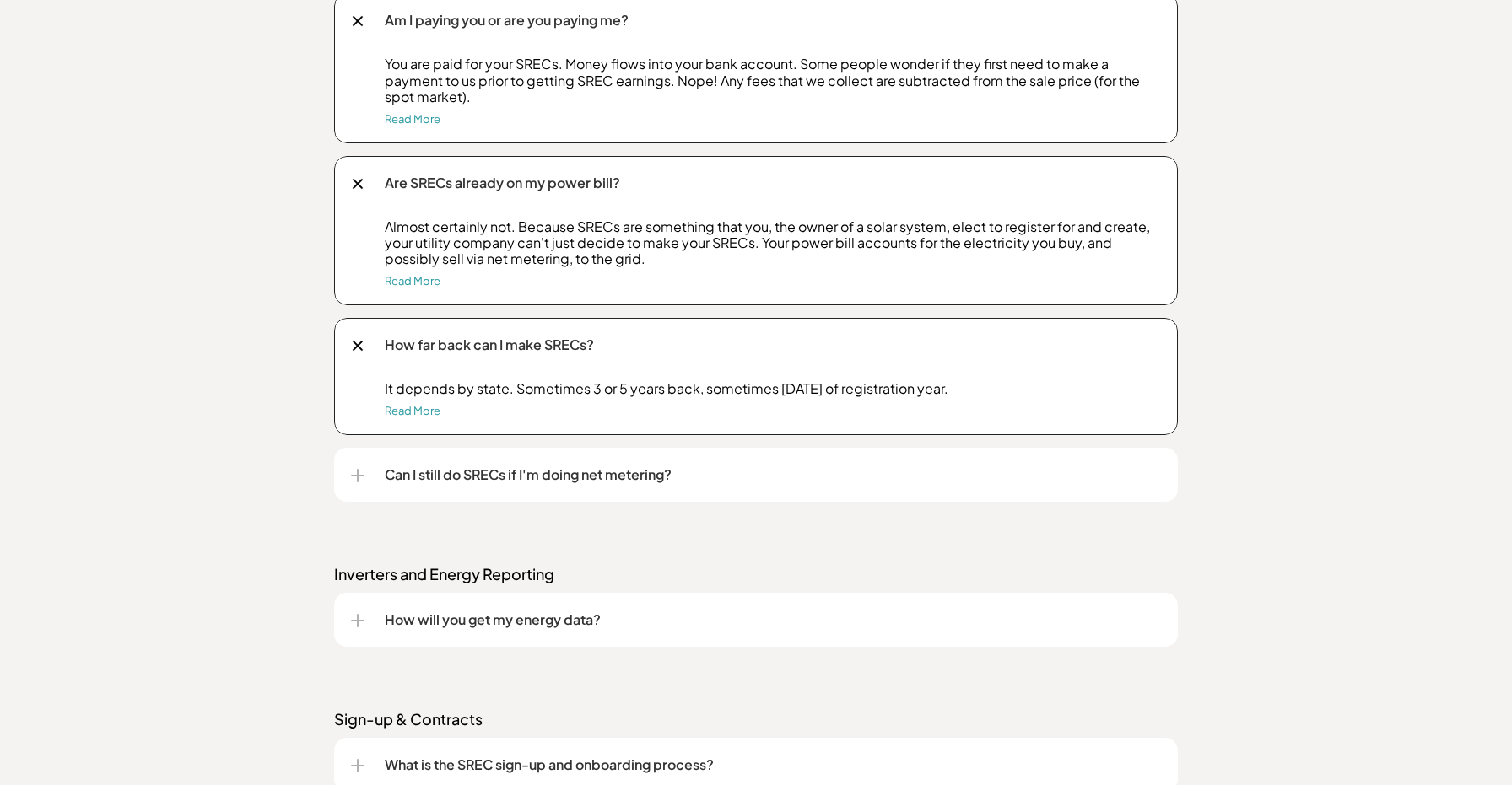
scroll to position [2447, 0]
click at [348, 474] on div "Can I still do SRECs if I'm doing net metering?" at bounding box center [756, 474] width 844 height 54
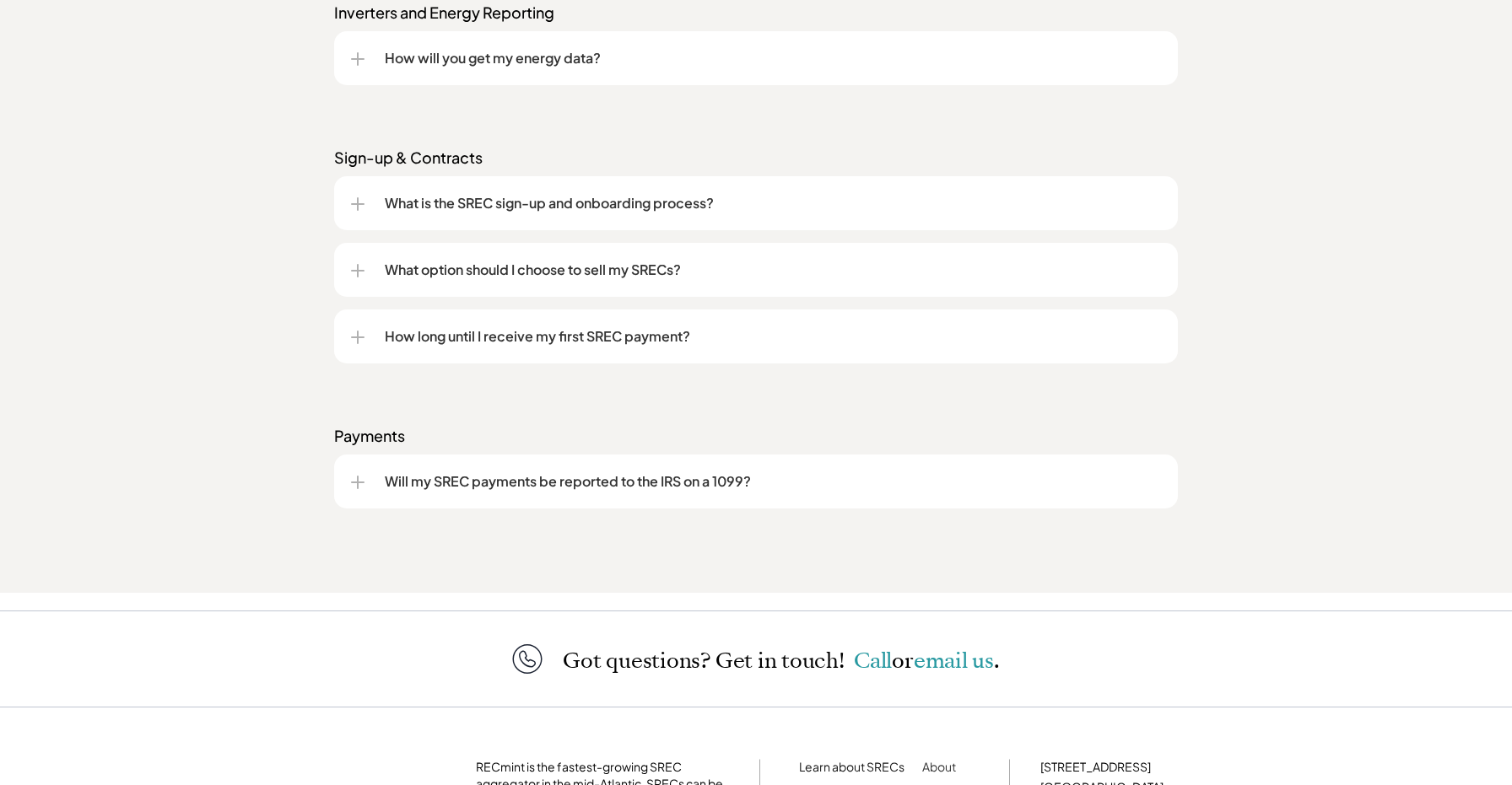
scroll to position [3261, 0]
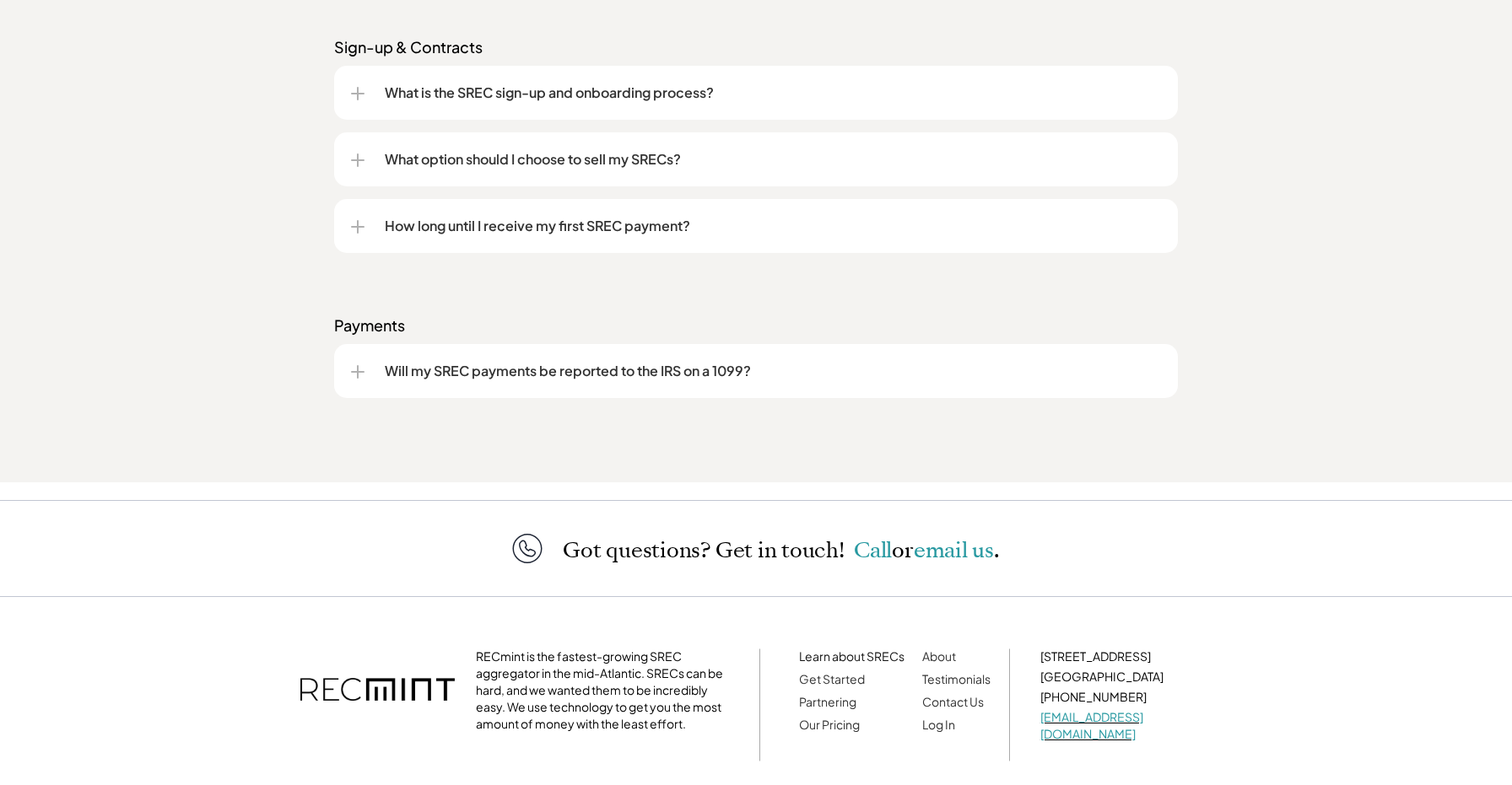
click at [361, 378] on div at bounding box center [357, 372] width 13 height 13
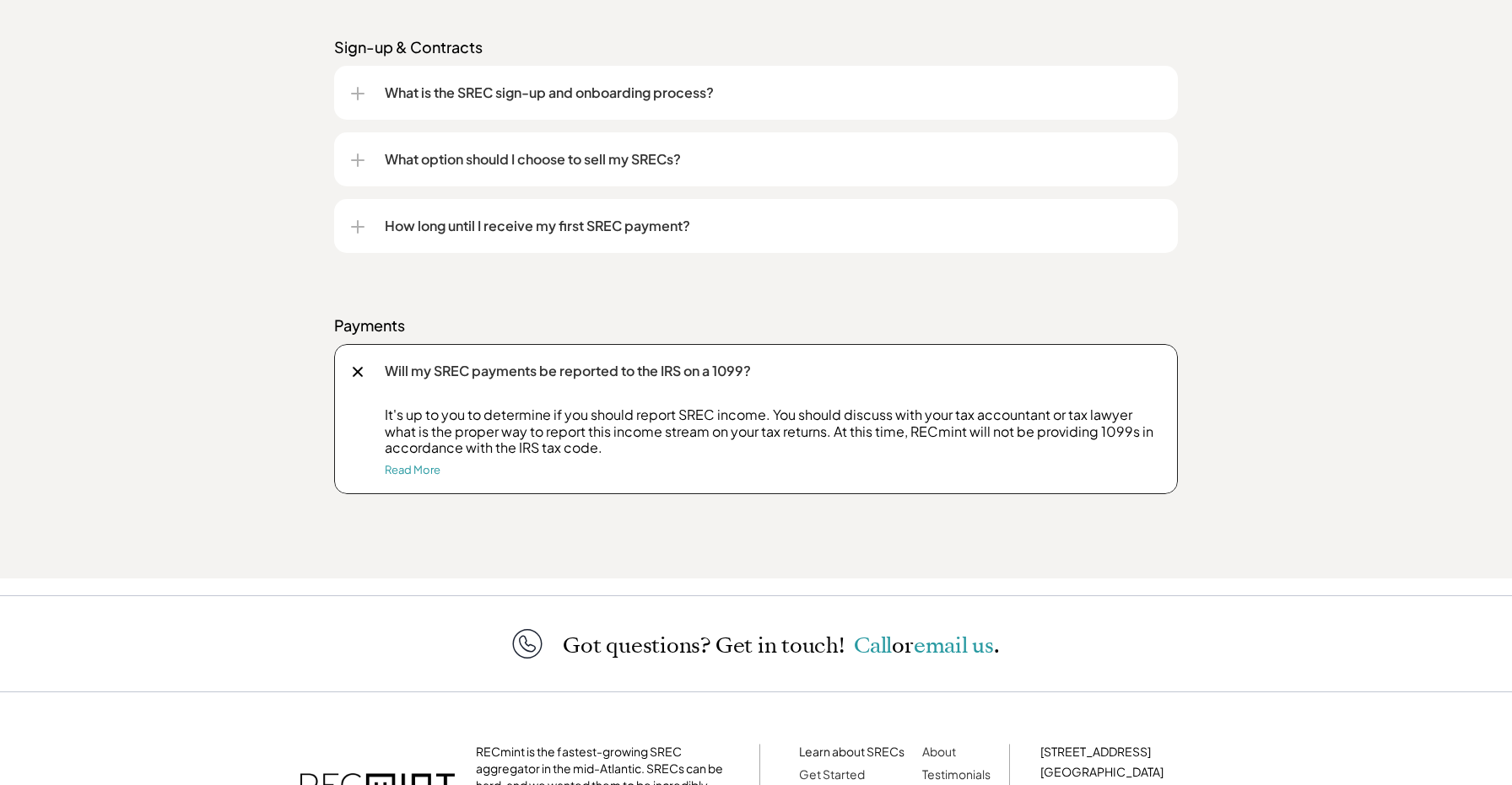
click at [358, 233] on div at bounding box center [358, 227] width 2 height 13
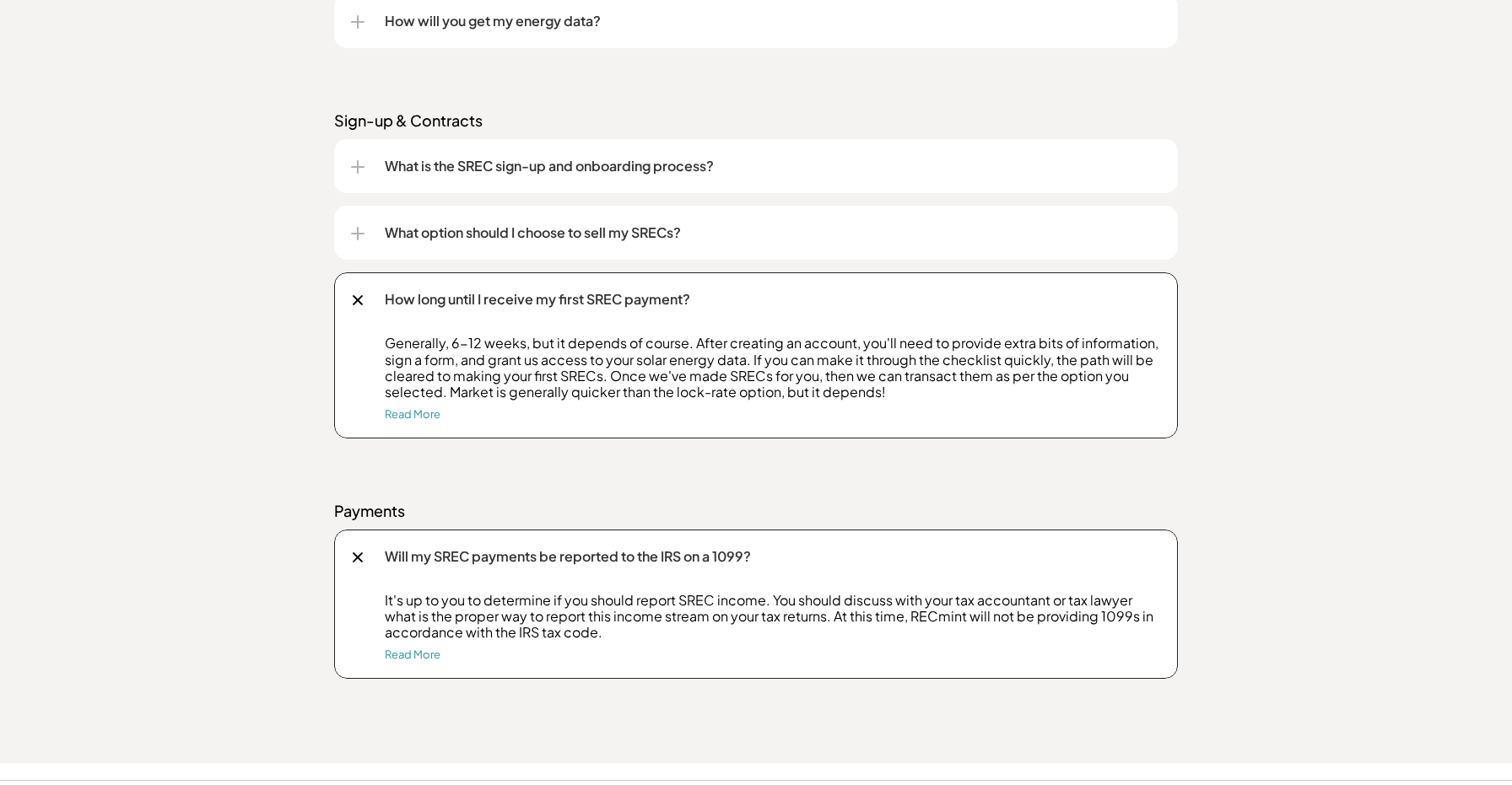
scroll to position [3188, 0]
click at [356, 236] on div at bounding box center [357, 234] width 13 height 13
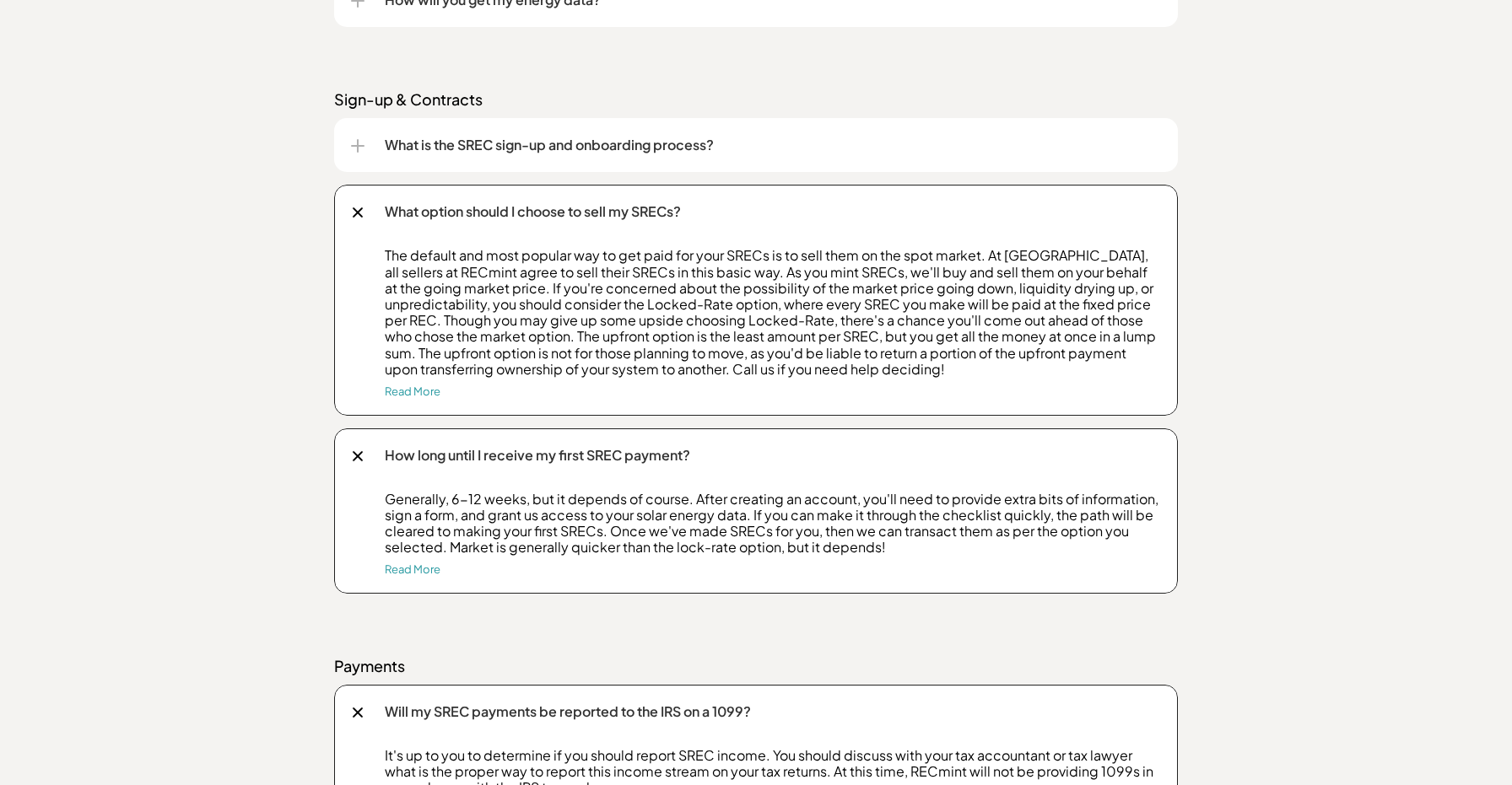
scroll to position [3188, 0]
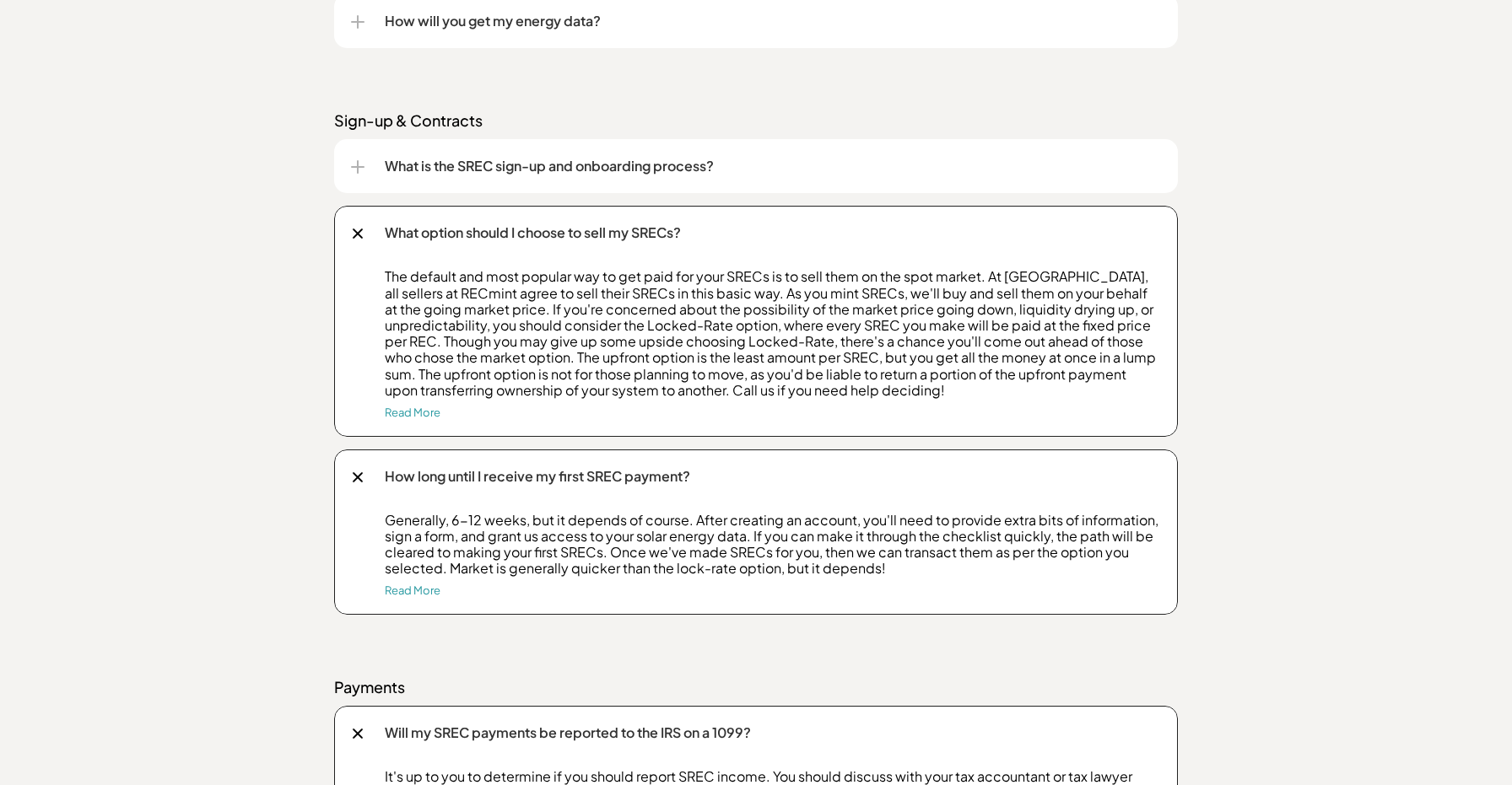
click at [365, 168] on div "What is the SREC sign-up and onboarding process?" at bounding box center [756, 166] width 811 height 54
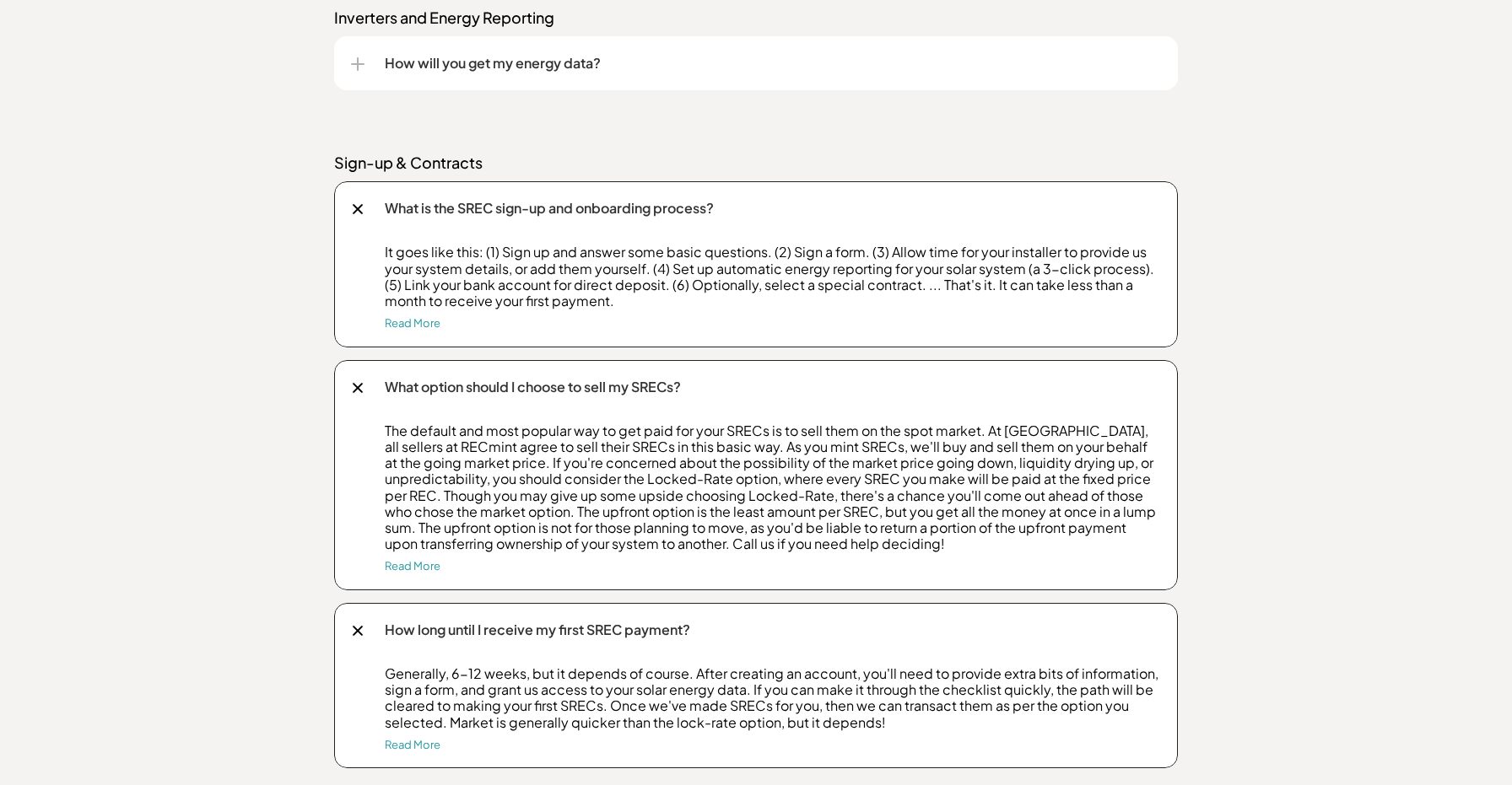
scroll to position [2969, 0]
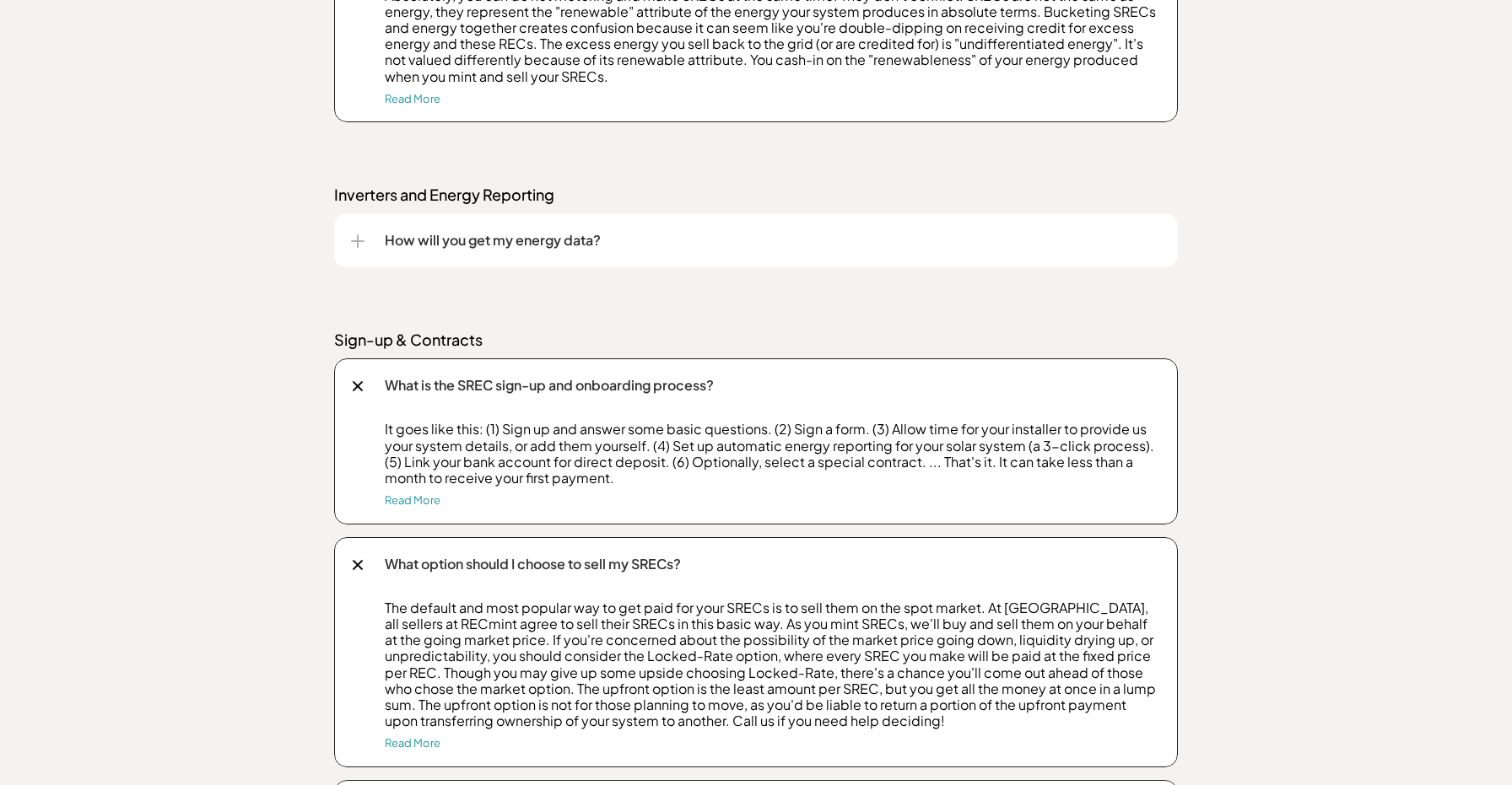
click at [350, 235] on div "How will you get my energy data?" at bounding box center [756, 241] width 844 height 54
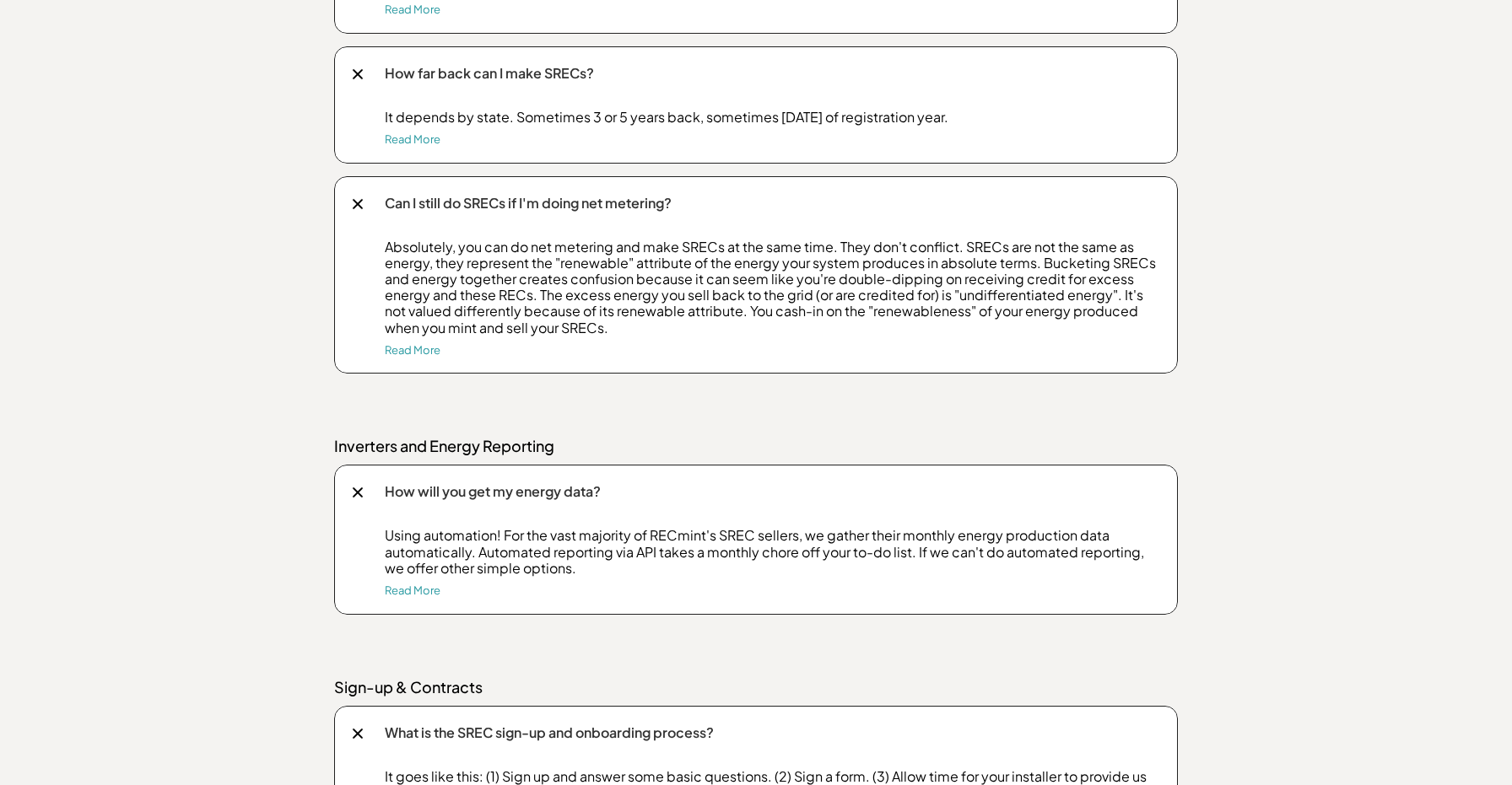
scroll to position [2704, 0]
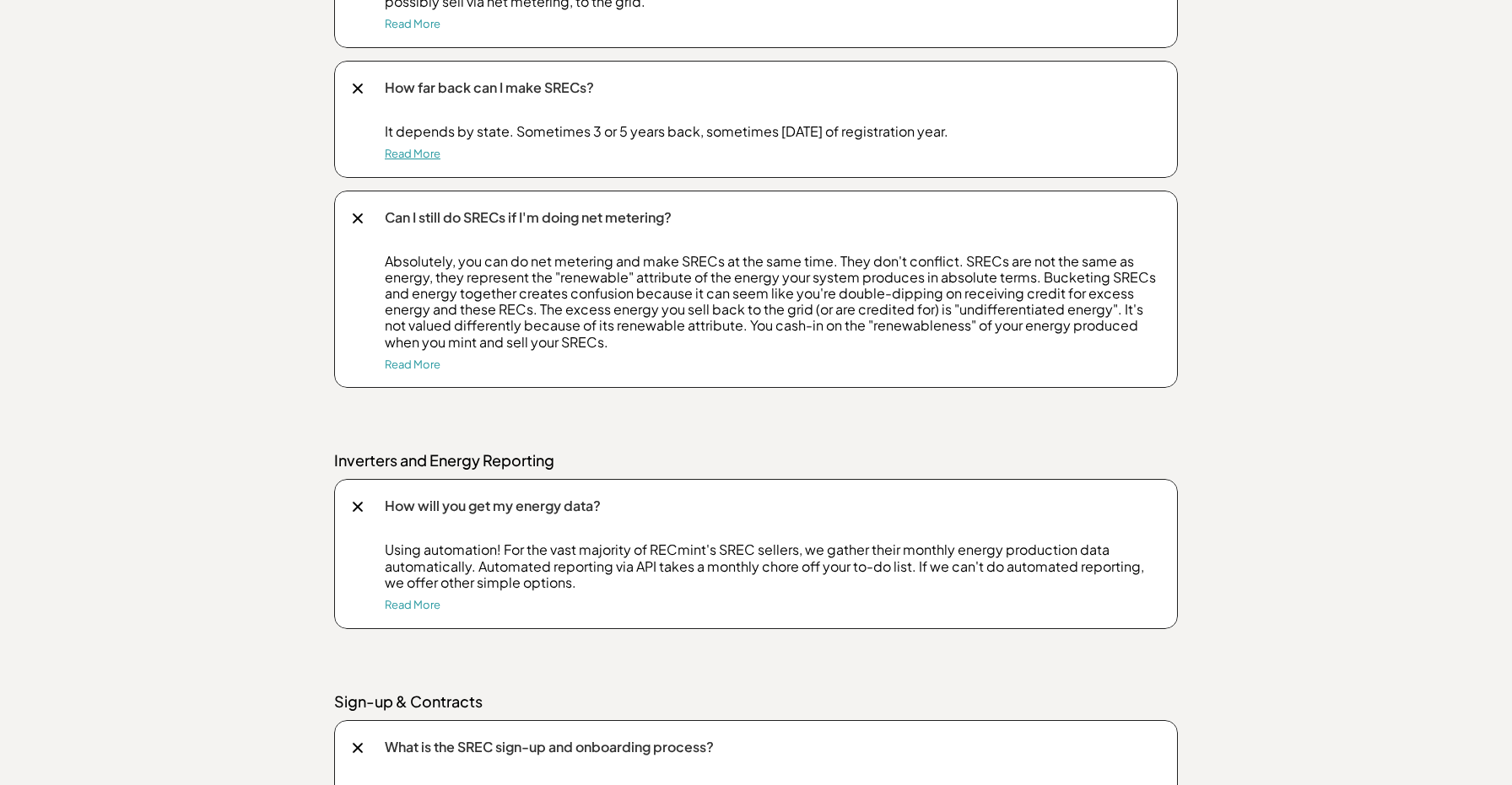
click at [418, 160] on link "Read More" at bounding box center [413, 153] width 56 height 13
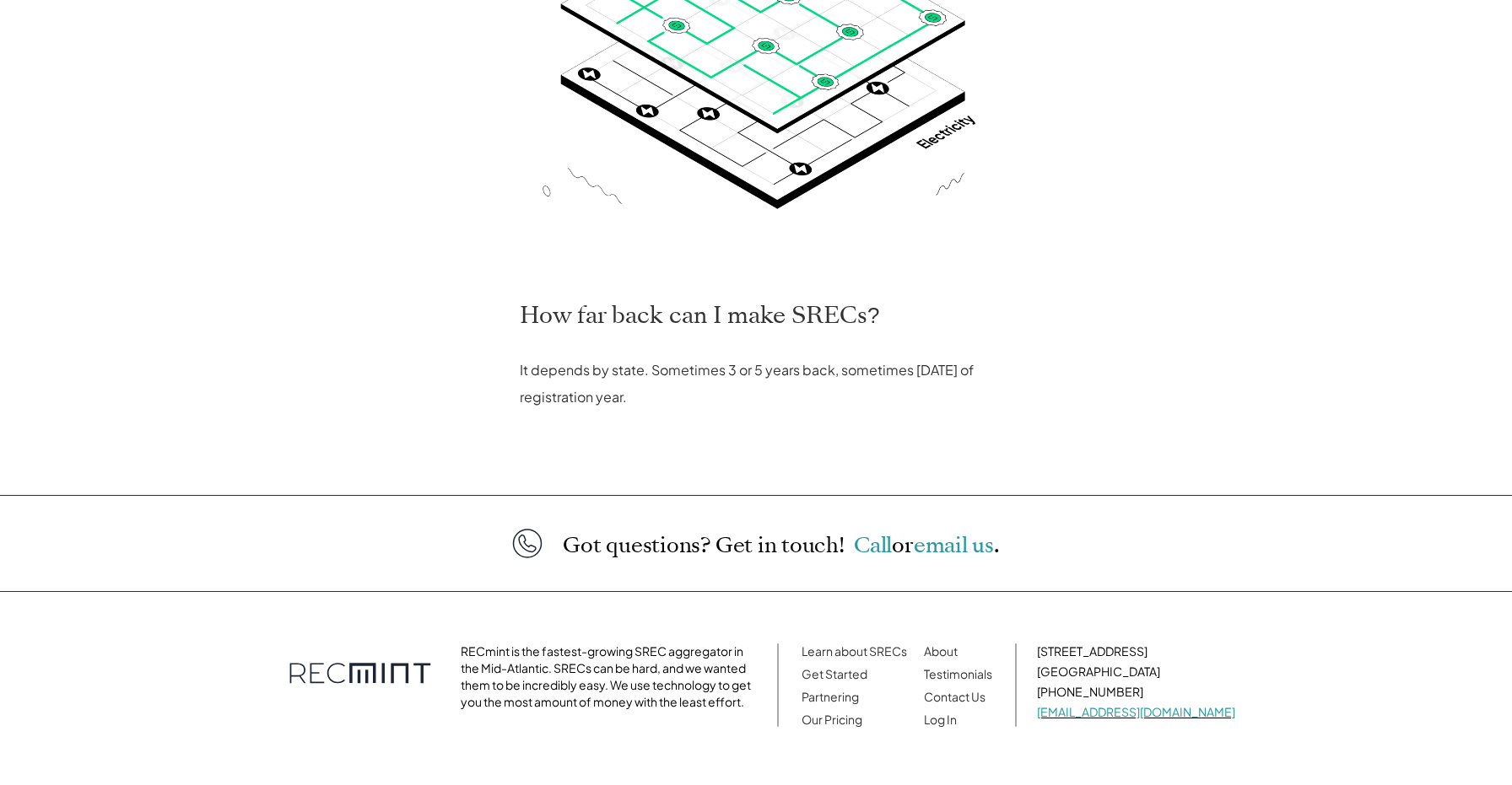
scroll to position [572, 0]
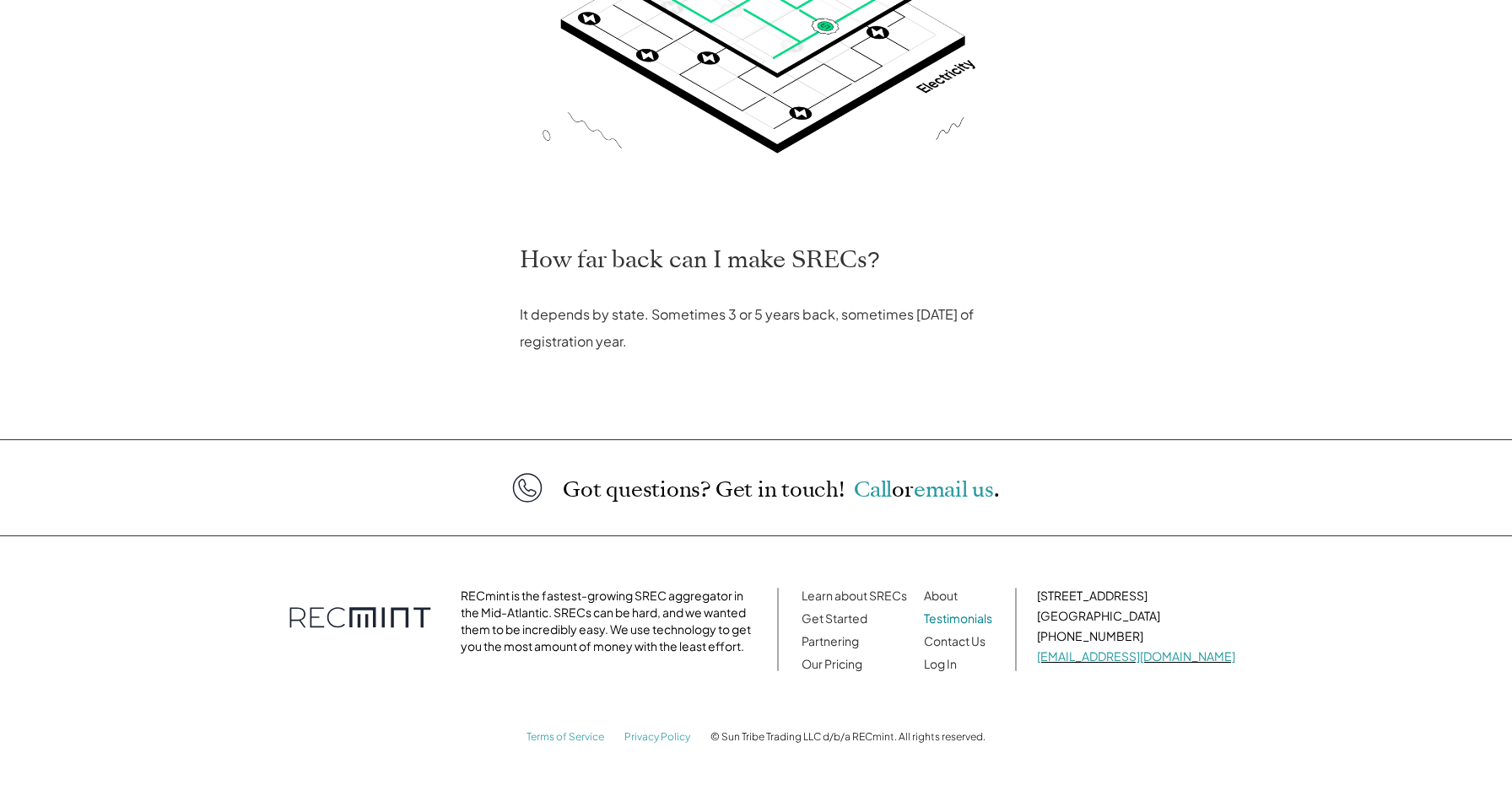
click at [980, 619] on link "Testimonials" at bounding box center [958, 618] width 68 height 15
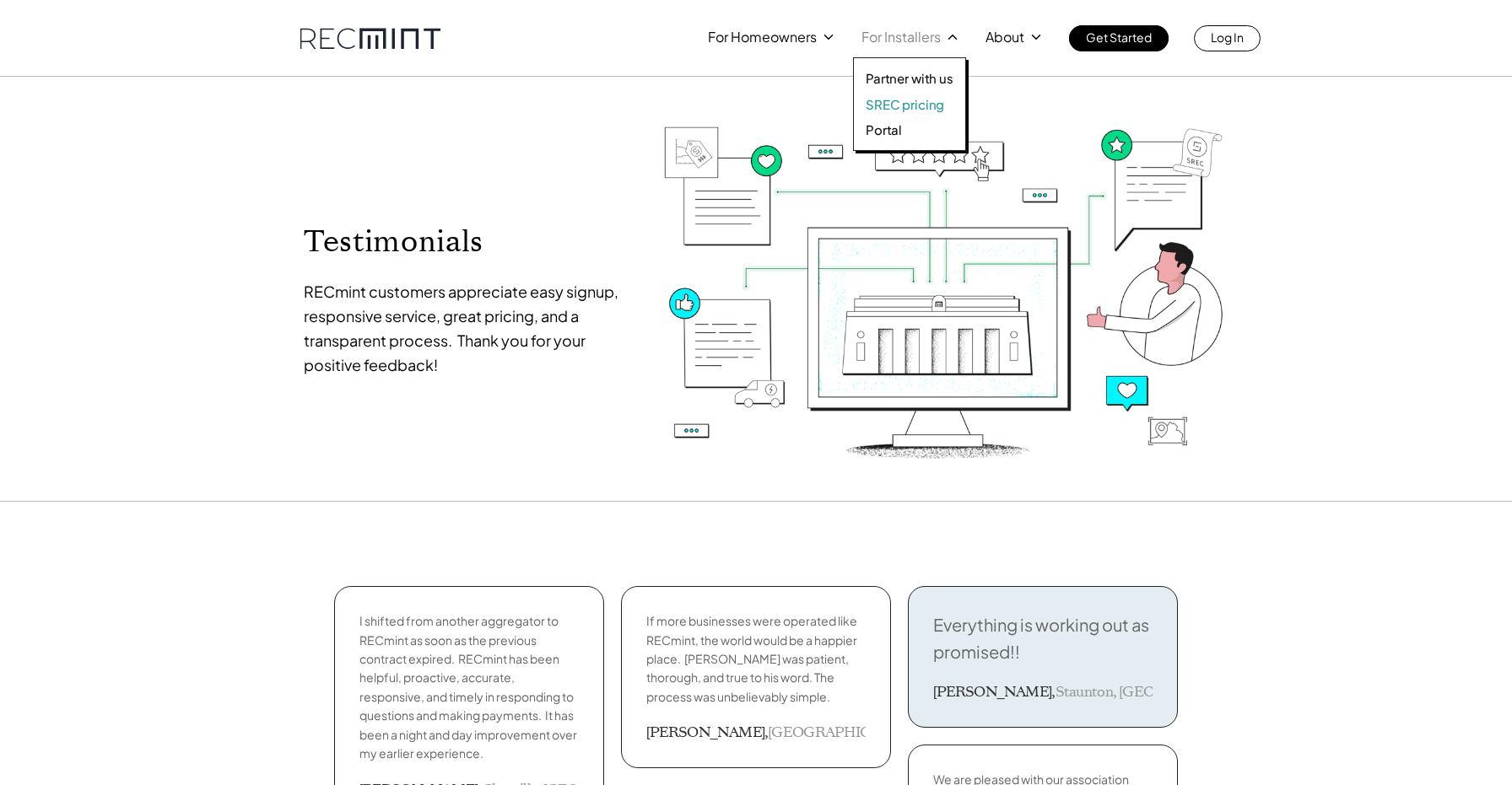
click at [915, 105] on p "SREC pricing" at bounding box center [905, 104] width 78 height 17
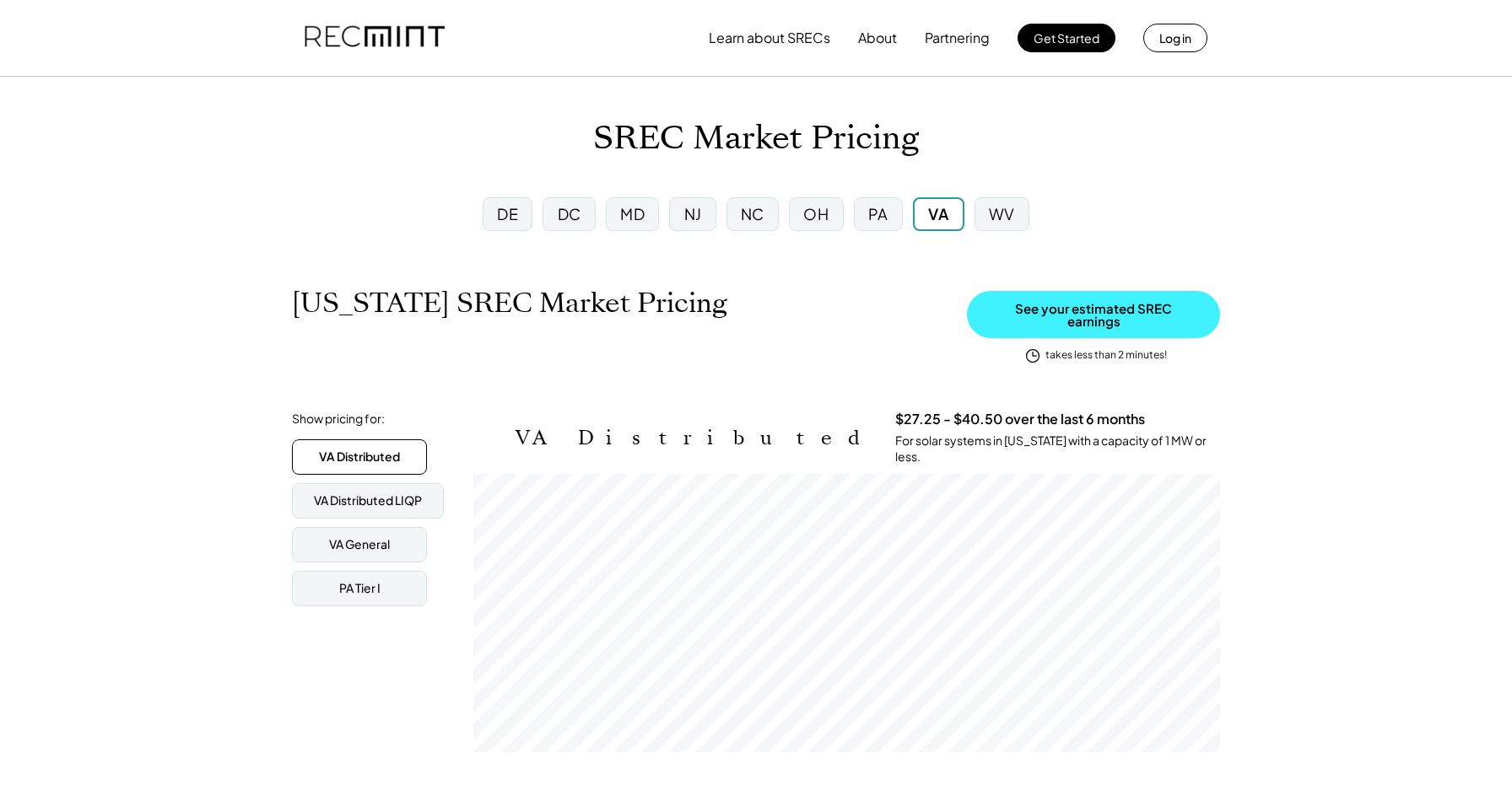
click at [1039, 314] on button "See your estimated SREC earnings" at bounding box center [1093, 314] width 253 height 48
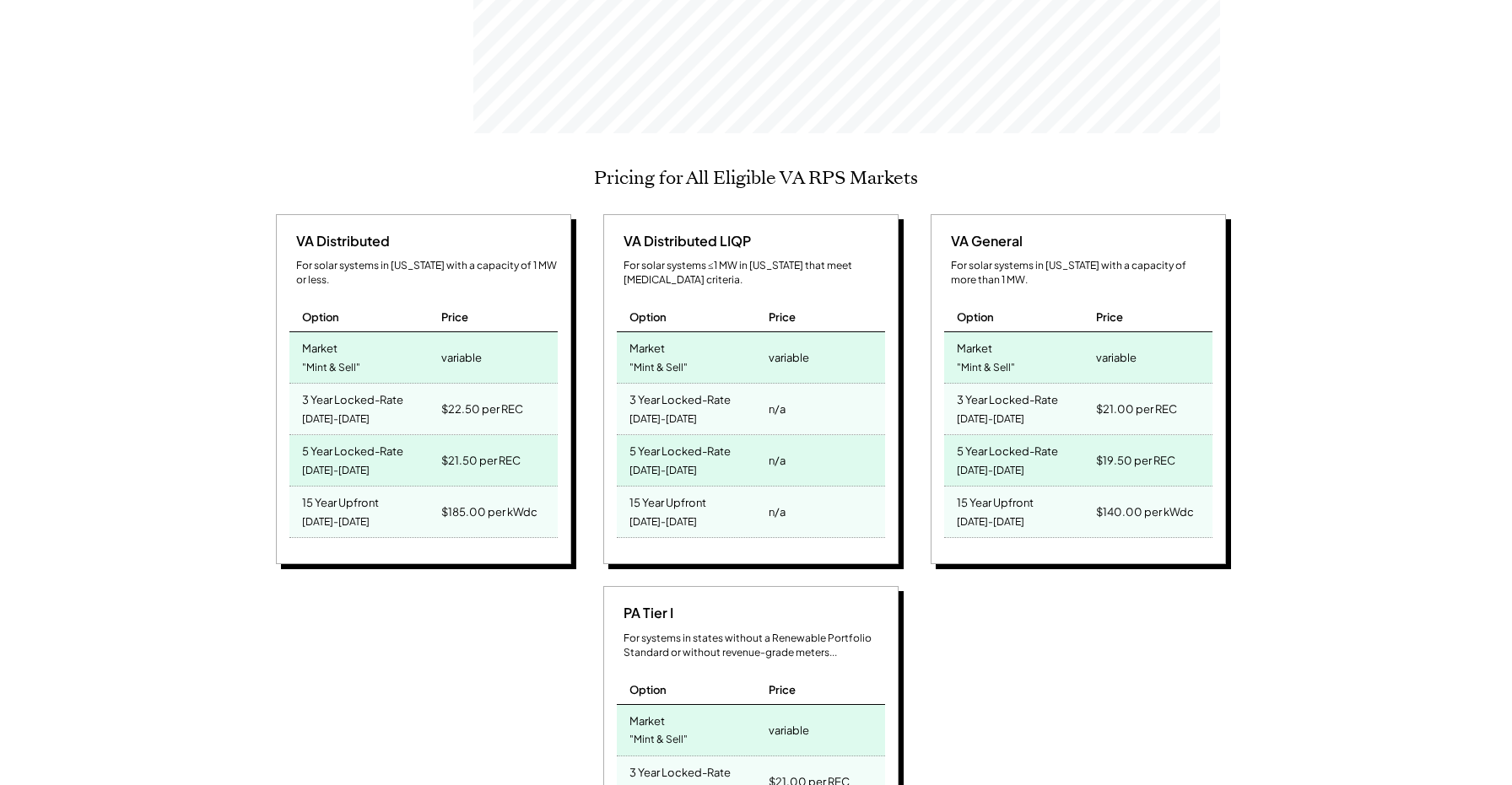
scroll to position [269, 0]
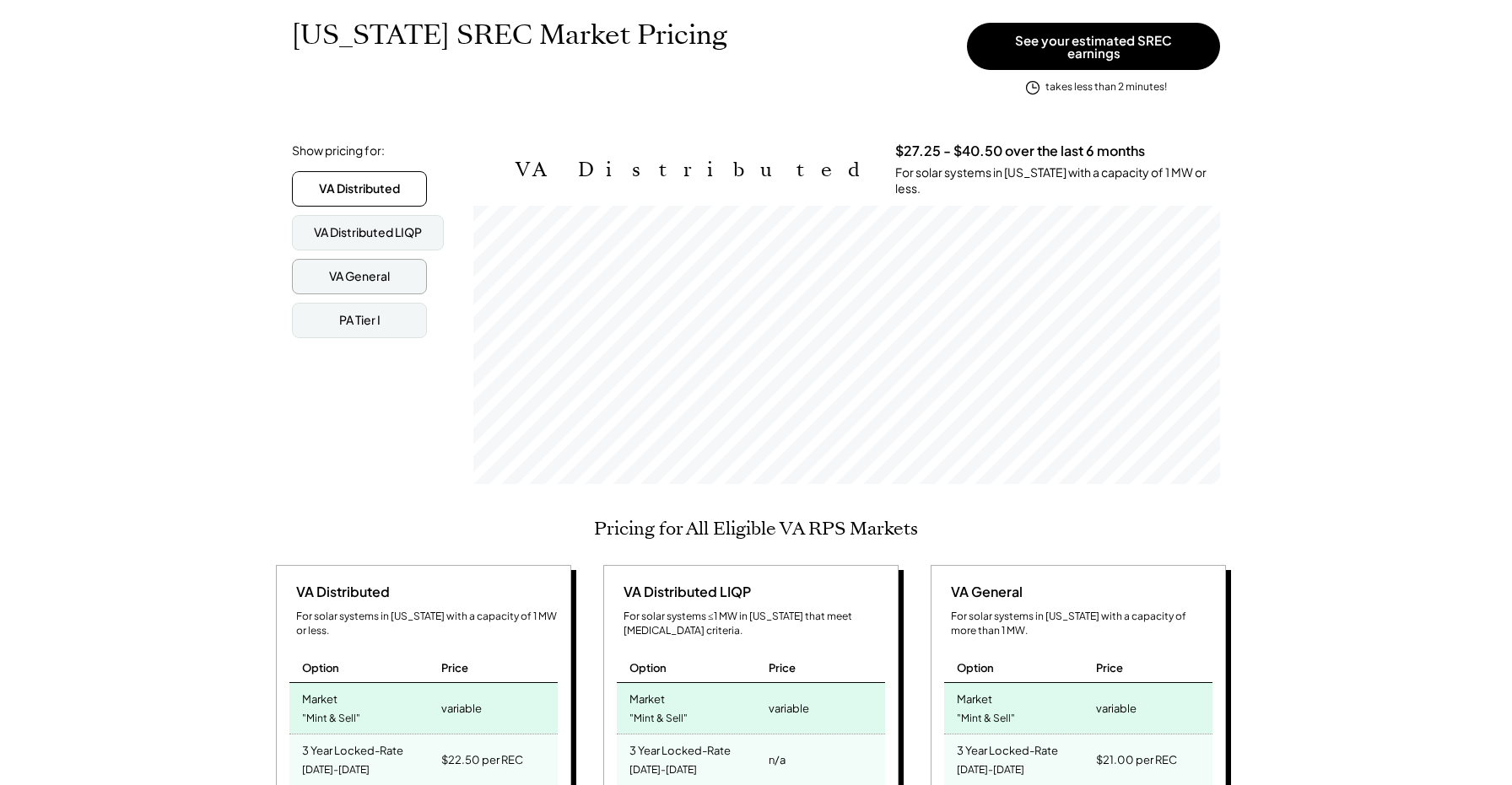
click at [394, 264] on div "VA General" at bounding box center [359, 277] width 135 height 35
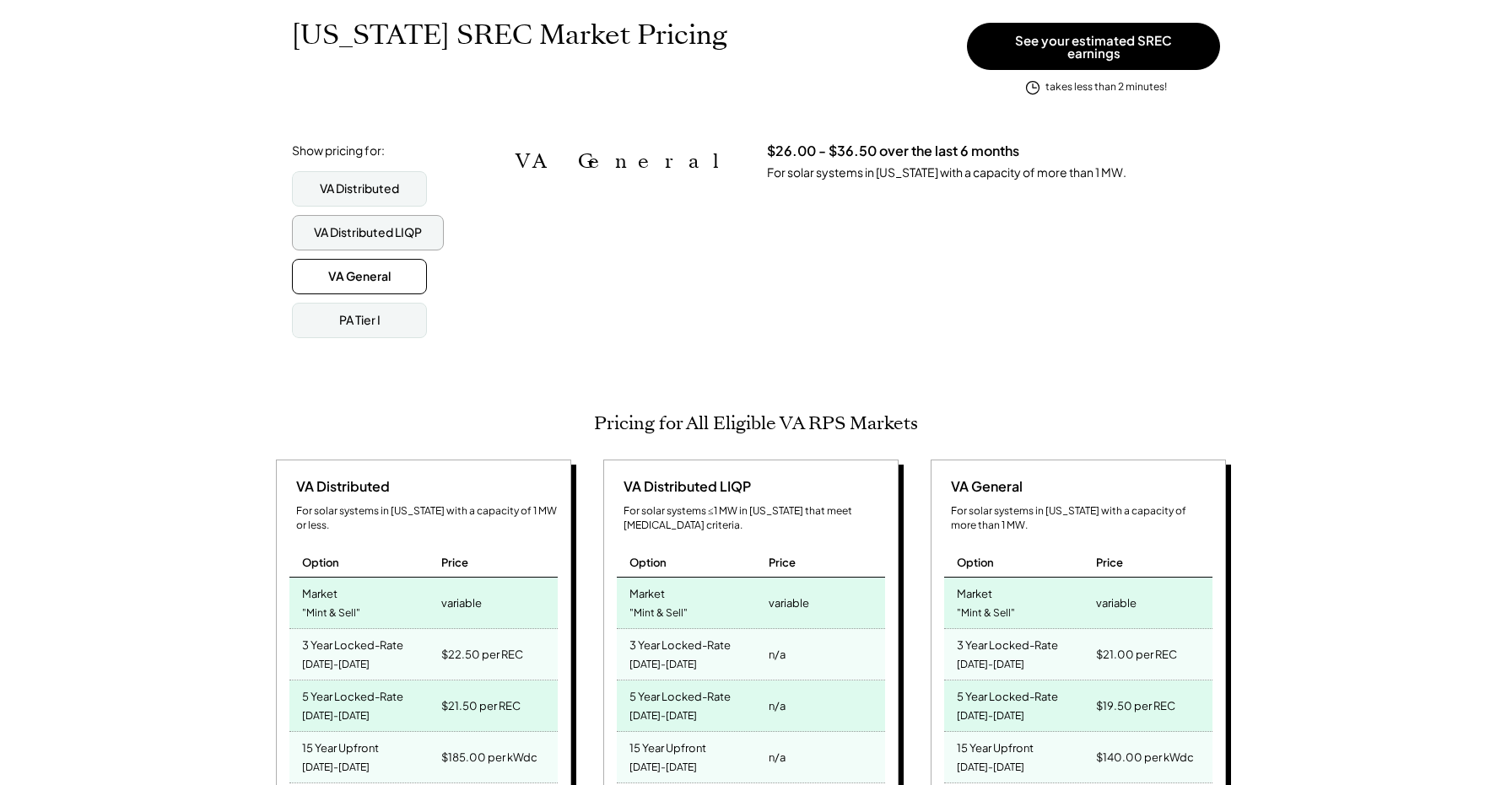
click at [369, 225] on div "VA Distributed LIQP" at bounding box center [368, 233] width 108 height 17
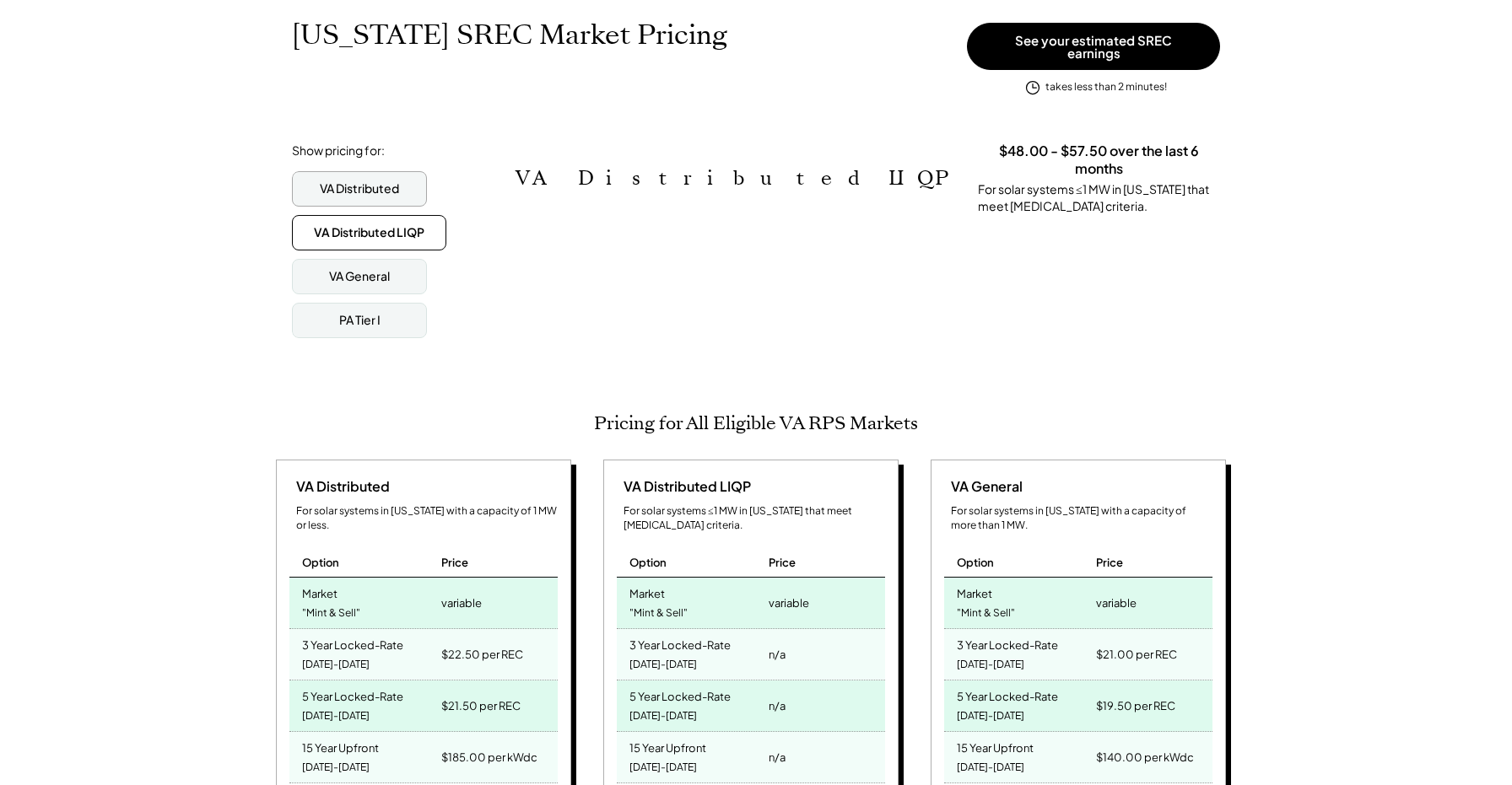
click at [358, 181] on div "VA Distributed" at bounding box center [359, 189] width 79 height 17
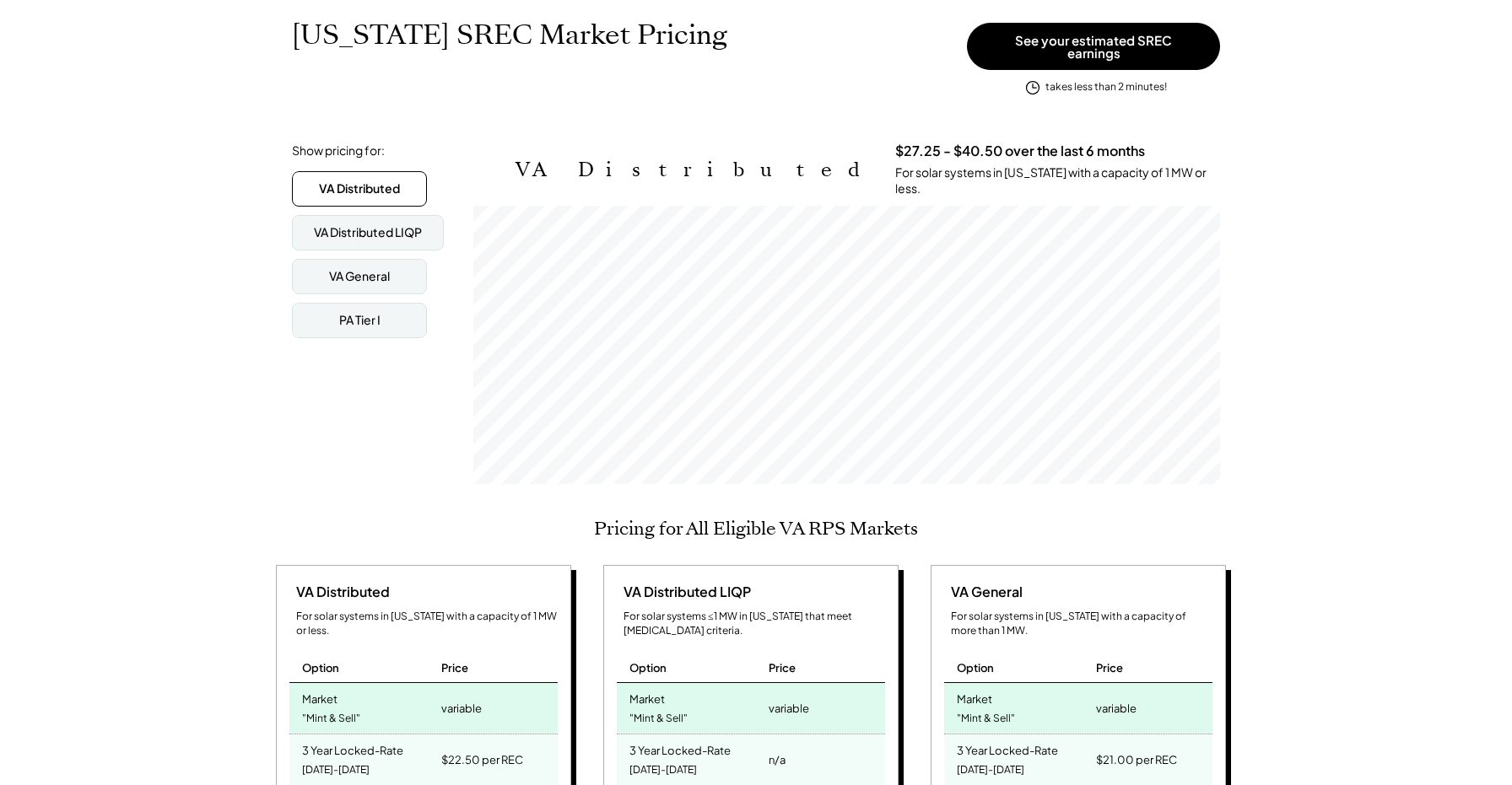
scroll to position [279, 747]
click at [358, 319] on div "PA Tier I" at bounding box center [359, 321] width 135 height 35
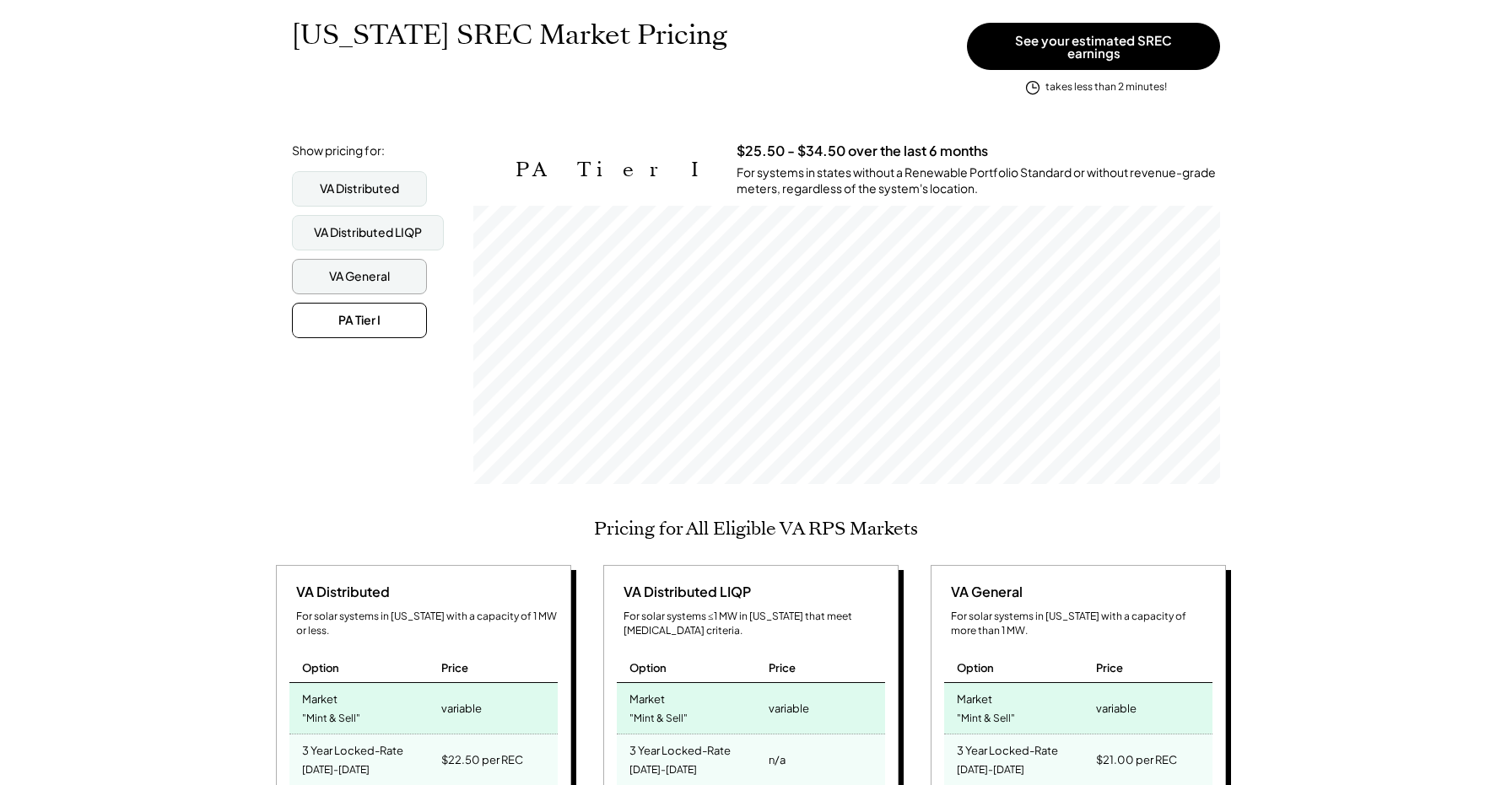
click at [354, 269] on div "VA General" at bounding box center [359, 277] width 61 height 17
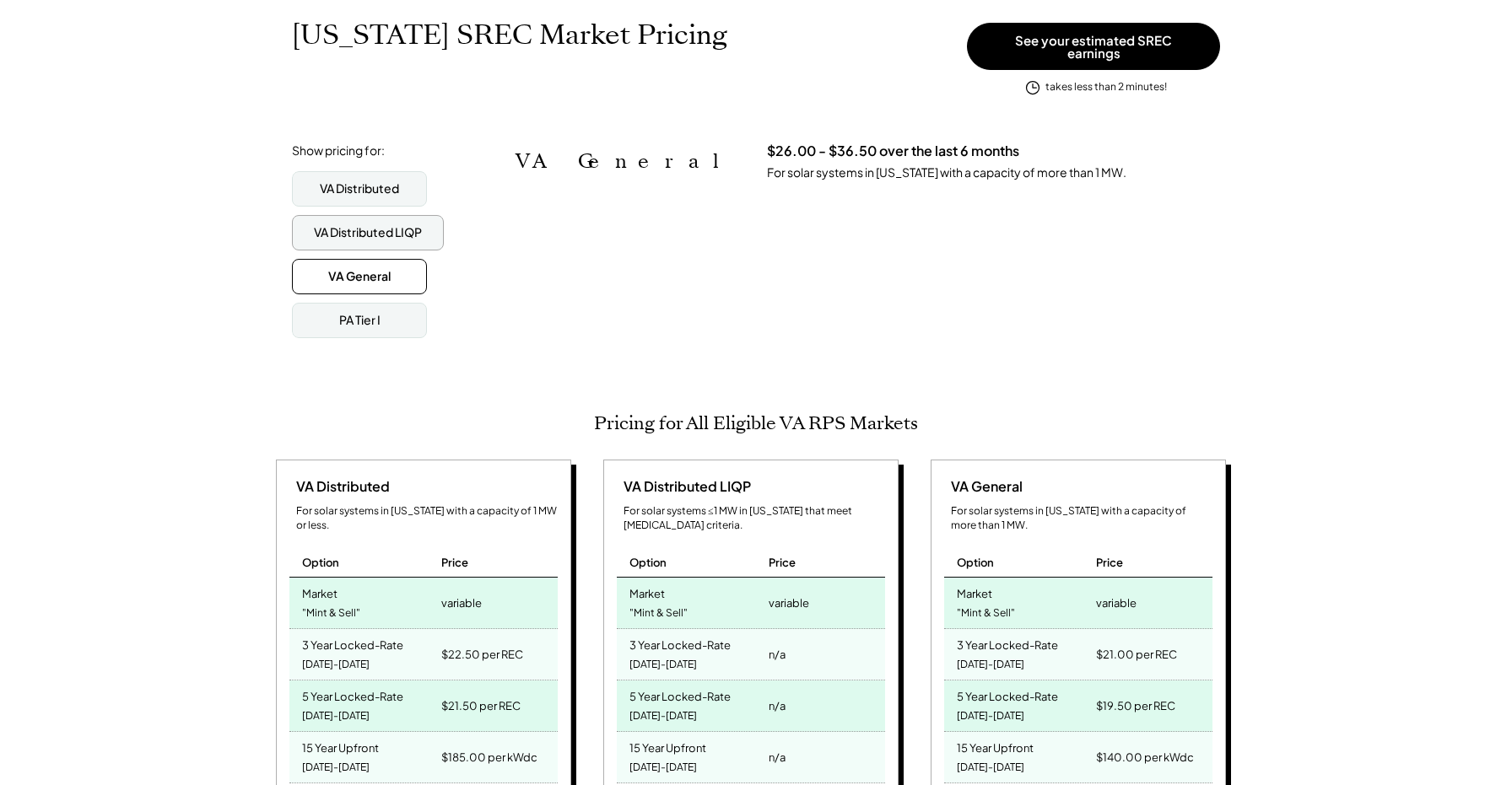
click at [360, 226] on div "VA Distributed LIQP" at bounding box center [368, 233] width 108 height 17
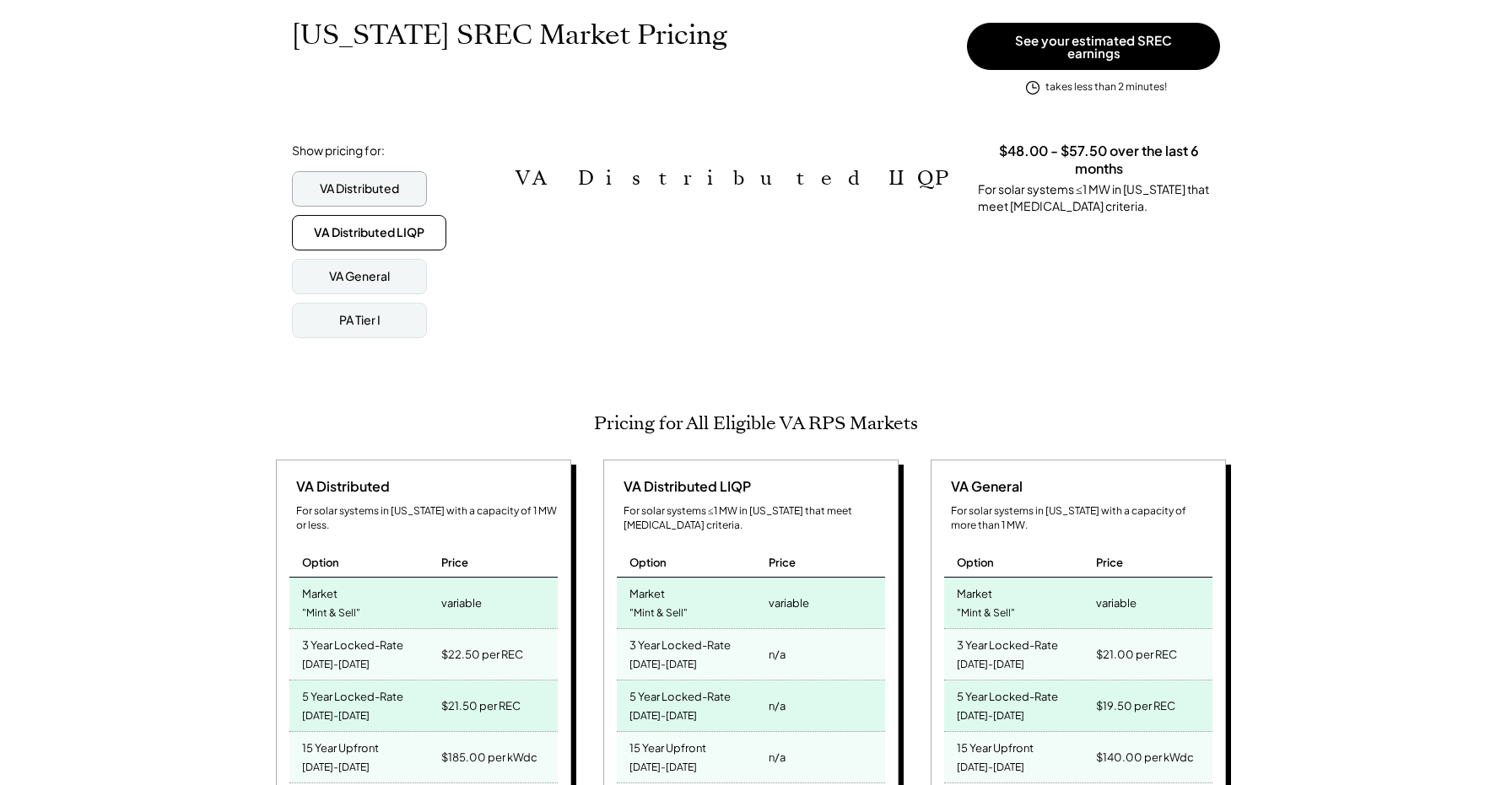
click at [354, 182] on div "VA Distributed" at bounding box center [359, 189] width 79 height 17
